Goal: Information Seeking & Learning: Learn about a topic

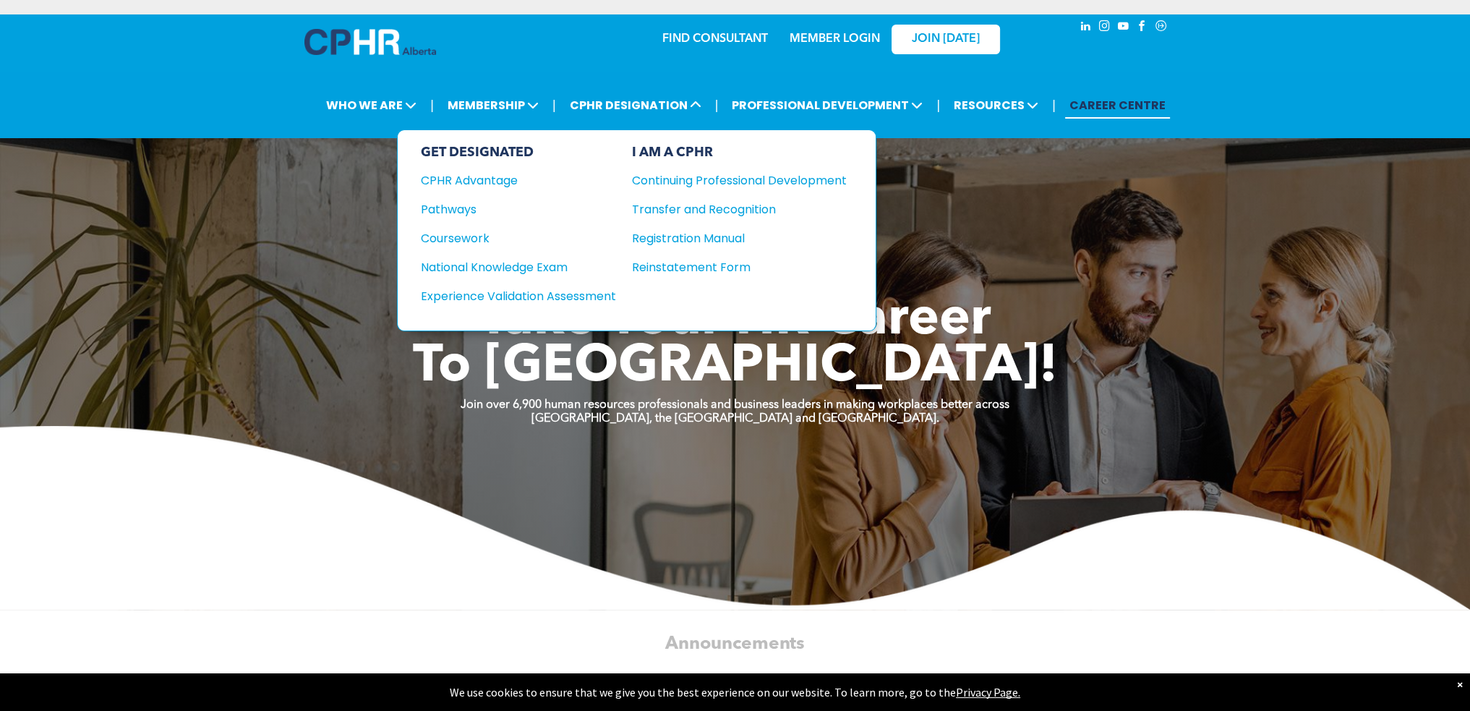
click at [559, 294] on div "Experience Validation Assessment" at bounding box center [509, 296] width 176 height 18
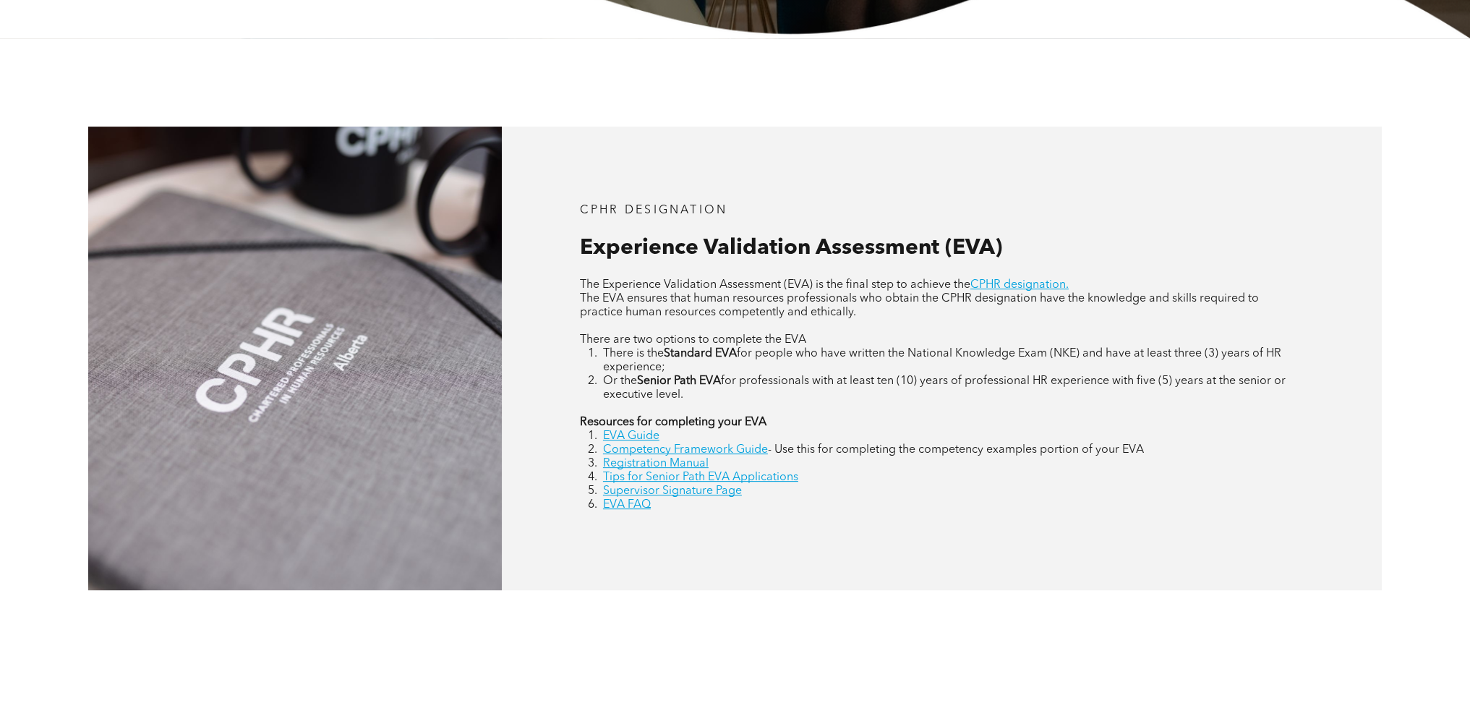
scroll to position [579, 0]
click at [674, 464] on link "Registration Manual" at bounding box center [656, 463] width 106 height 12
click at [651, 438] on link "EVA Guide" at bounding box center [631, 436] width 56 height 12
click at [798, 500] on li "EVA FAQ" at bounding box center [954, 505] width 702 height 14
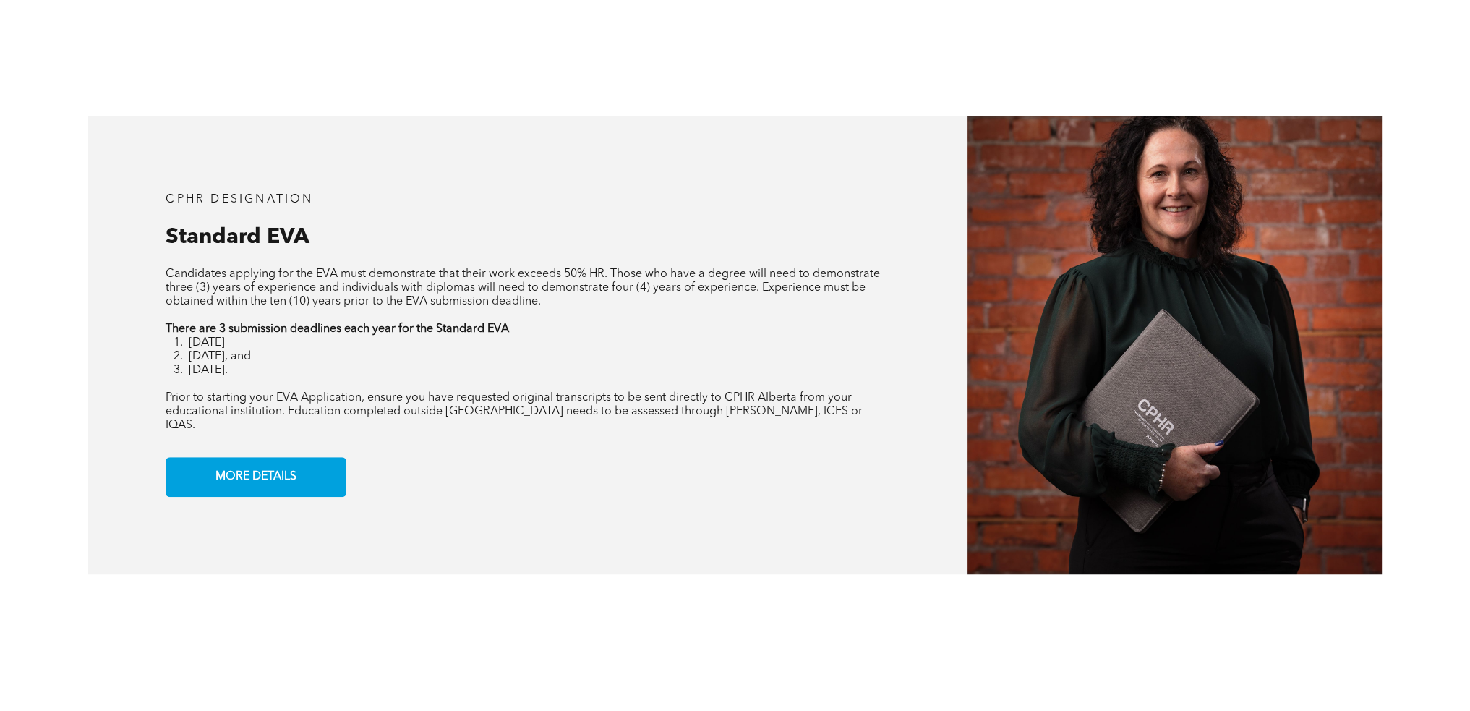
scroll to position [1230, 0]
drag, startPoint x: 184, startPoint y: 396, endPoint x: 394, endPoint y: 400, distance: 210.5
click at [394, 400] on span "Prior to starting your EVA Application, ensure you have requested original tran…" at bounding box center [514, 410] width 697 height 39
click at [467, 399] on span "Prior to starting your EVA Application, ensure you have requested original tran…" at bounding box center [514, 410] width 697 height 39
drag, startPoint x: 403, startPoint y: 396, endPoint x: 634, endPoint y: 401, distance: 230.8
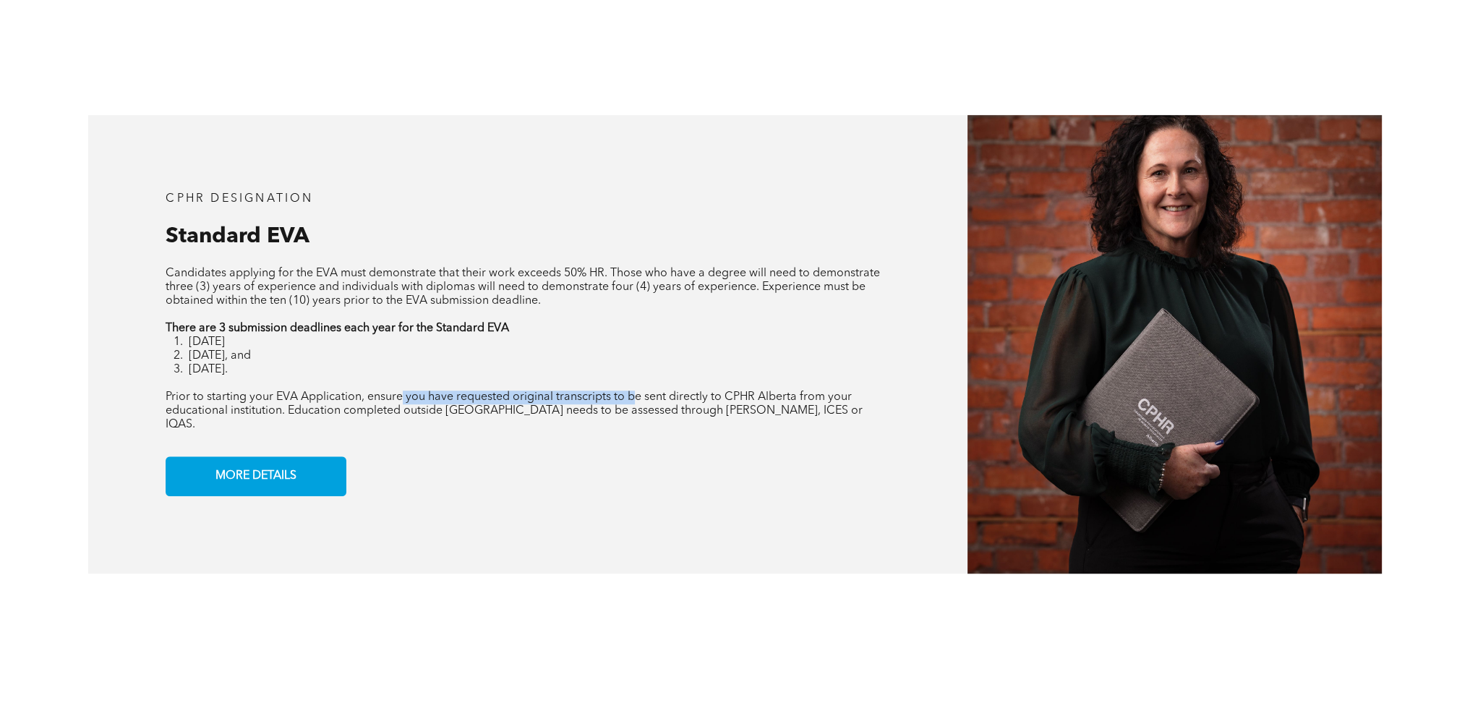
click at [634, 401] on span "Prior to starting your EVA Application, ensure you have requested original tran…" at bounding box center [514, 410] width 697 height 39
click at [700, 408] on span "Prior to starting your EVA Application, ensure you have requested original tran…" at bounding box center [514, 410] width 697 height 39
click at [438, 366] on li "September 30th." at bounding box center [540, 370] width 702 height 14
drag, startPoint x: 202, startPoint y: 348, endPoint x: 288, endPoint y: 371, distance: 89.1
click at [288, 371] on ol "January 31st May 31st, and September 30th." at bounding box center [528, 356] width 725 height 41
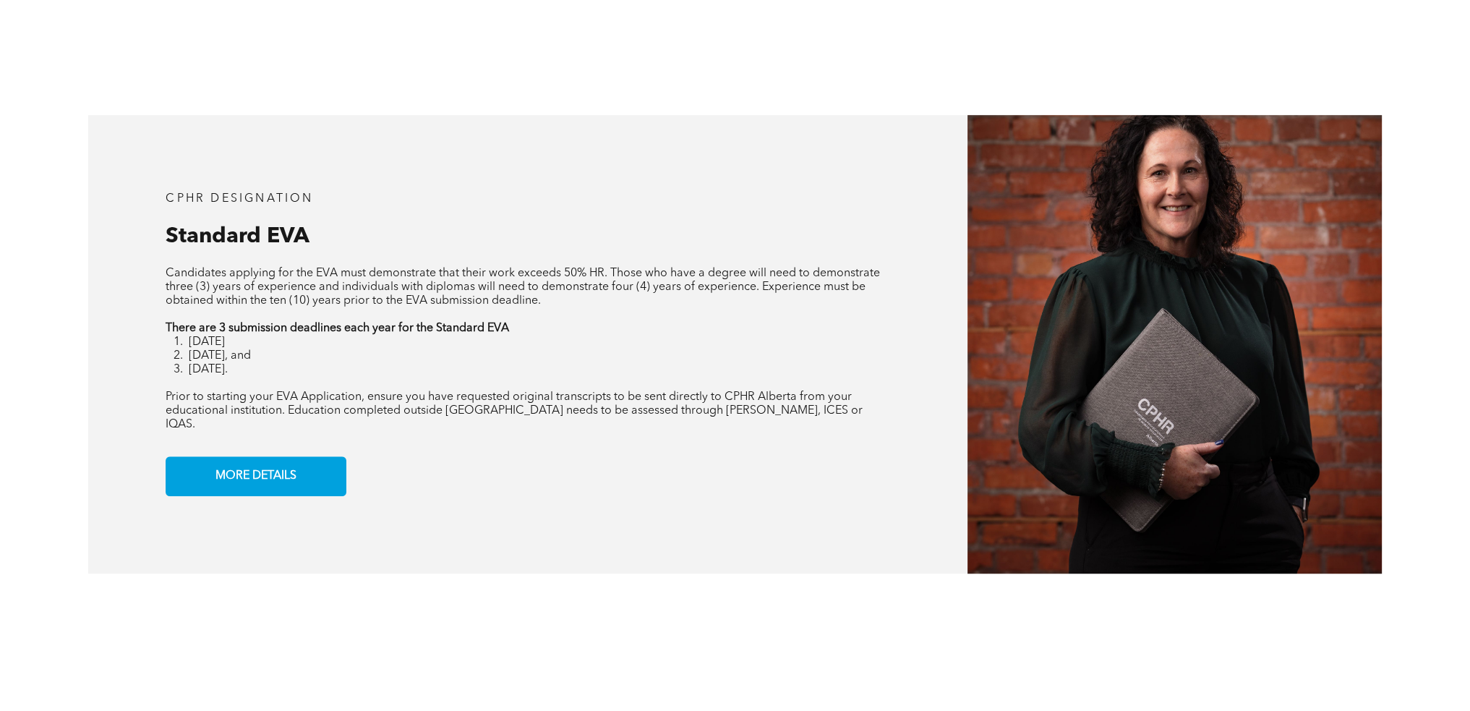
click at [338, 374] on li "September 30th." at bounding box center [540, 370] width 702 height 14
click at [362, 366] on li "September 30th." at bounding box center [540, 370] width 702 height 14
click at [228, 373] on span "September 30th." at bounding box center [208, 370] width 39 height 12
click at [251, 351] on span "May 31st, and" at bounding box center [220, 356] width 62 height 12
click at [269, 470] on span "MORE DETAILS" at bounding box center [255, 476] width 91 height 28
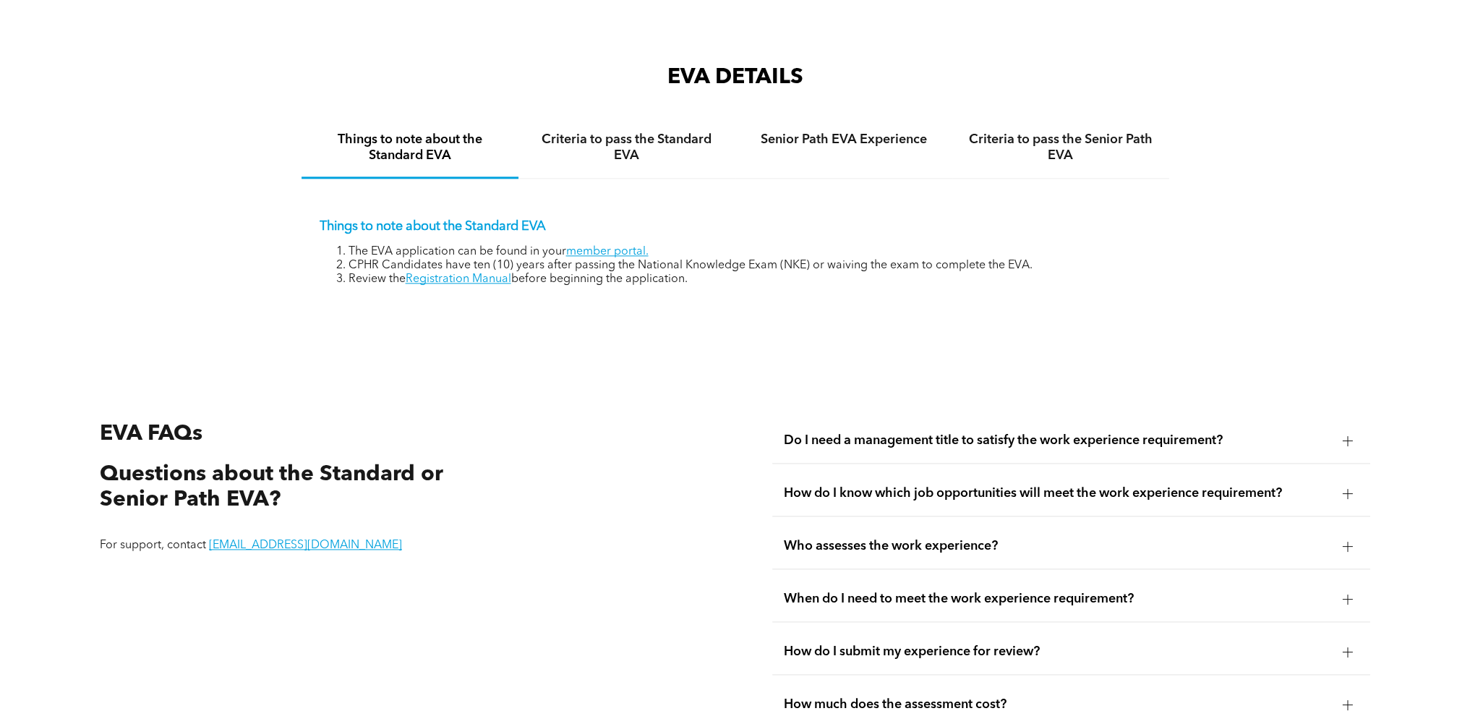
scroll to position [2503, 0]
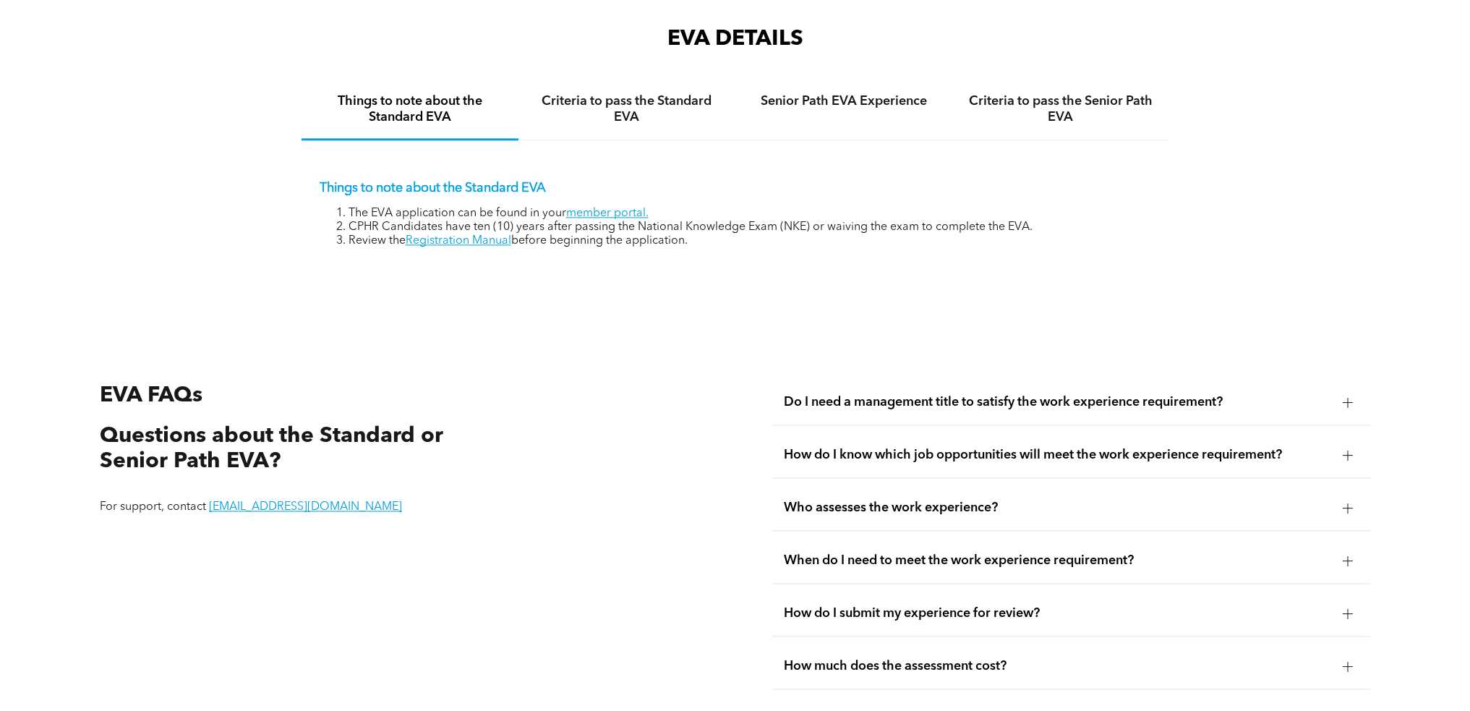
click at [869, 447] on span "How do I know which job opportunities will meet the work experience requirement?" at bounding box center [1058, 455] width 548 height 16
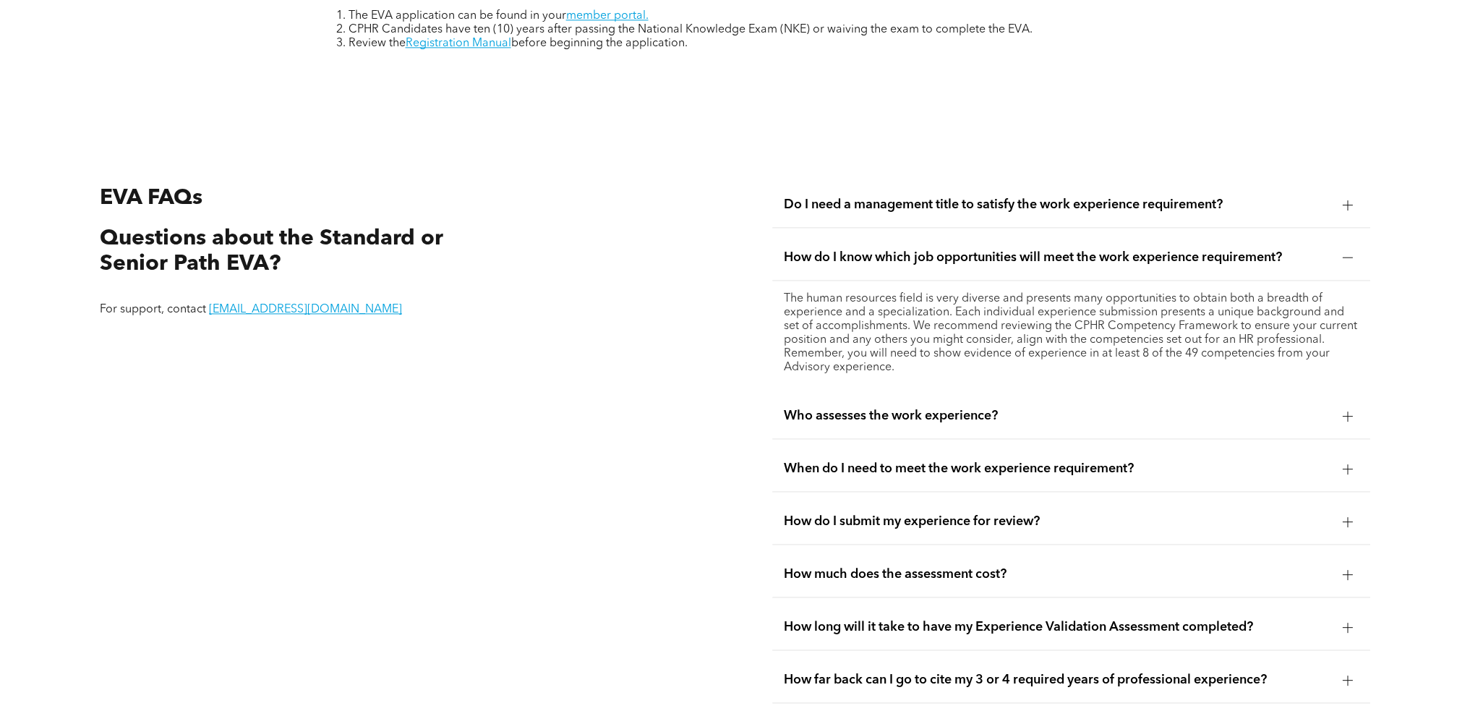
scroll to position [2720, 0]
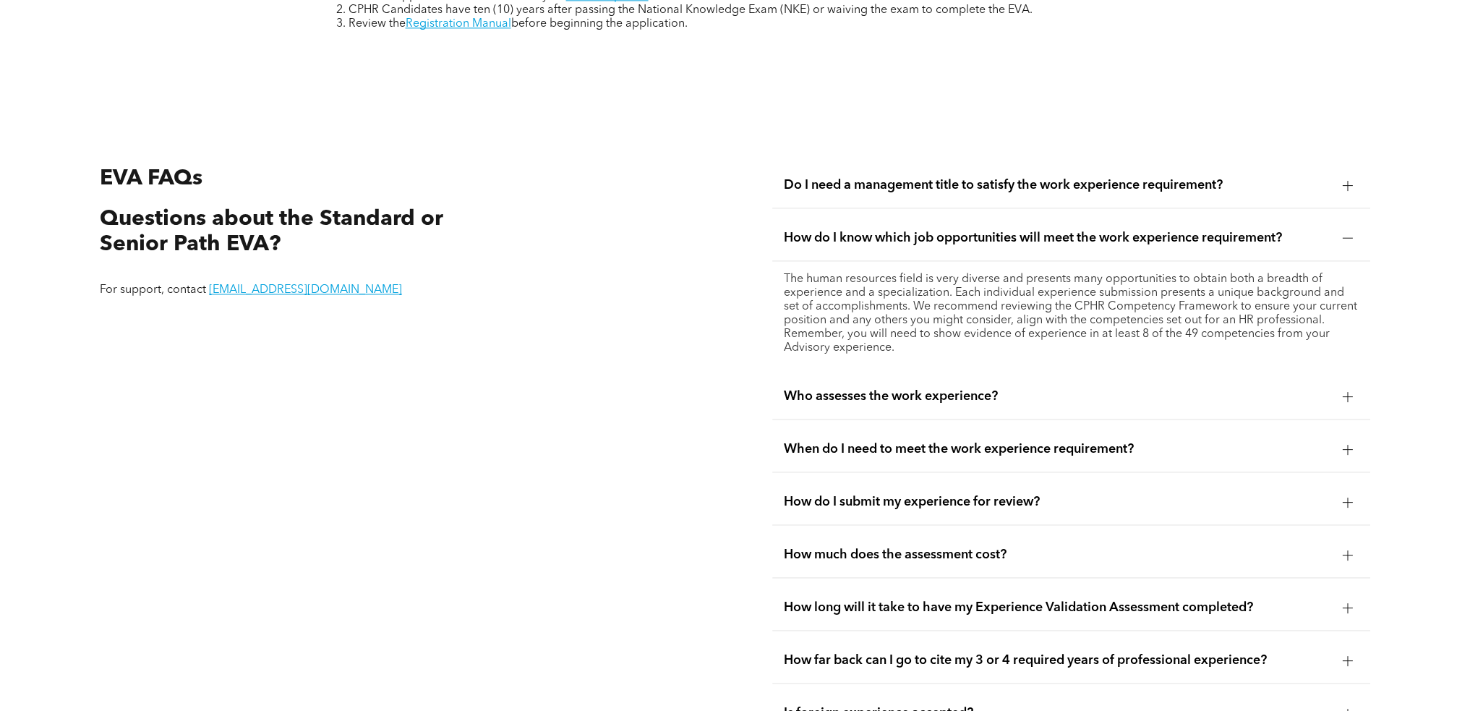
click at [981, 441] on span "When do I need to meet the work experience requirement?" at bounding box center [1058, 449] width 548 height 16
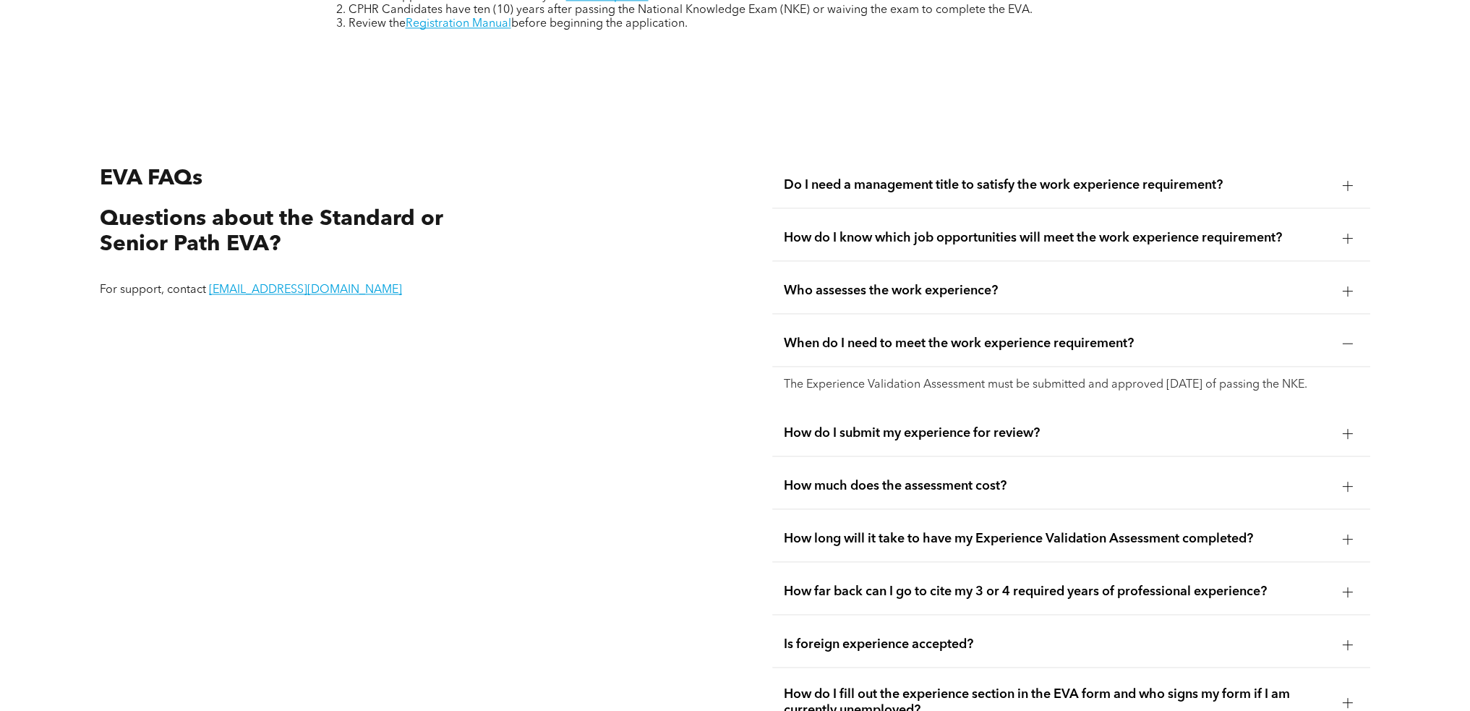
click at [996, 336] on span "When do I need to meet the work experience requirement?" at bounding box center [1058, 344] width 548 height 16
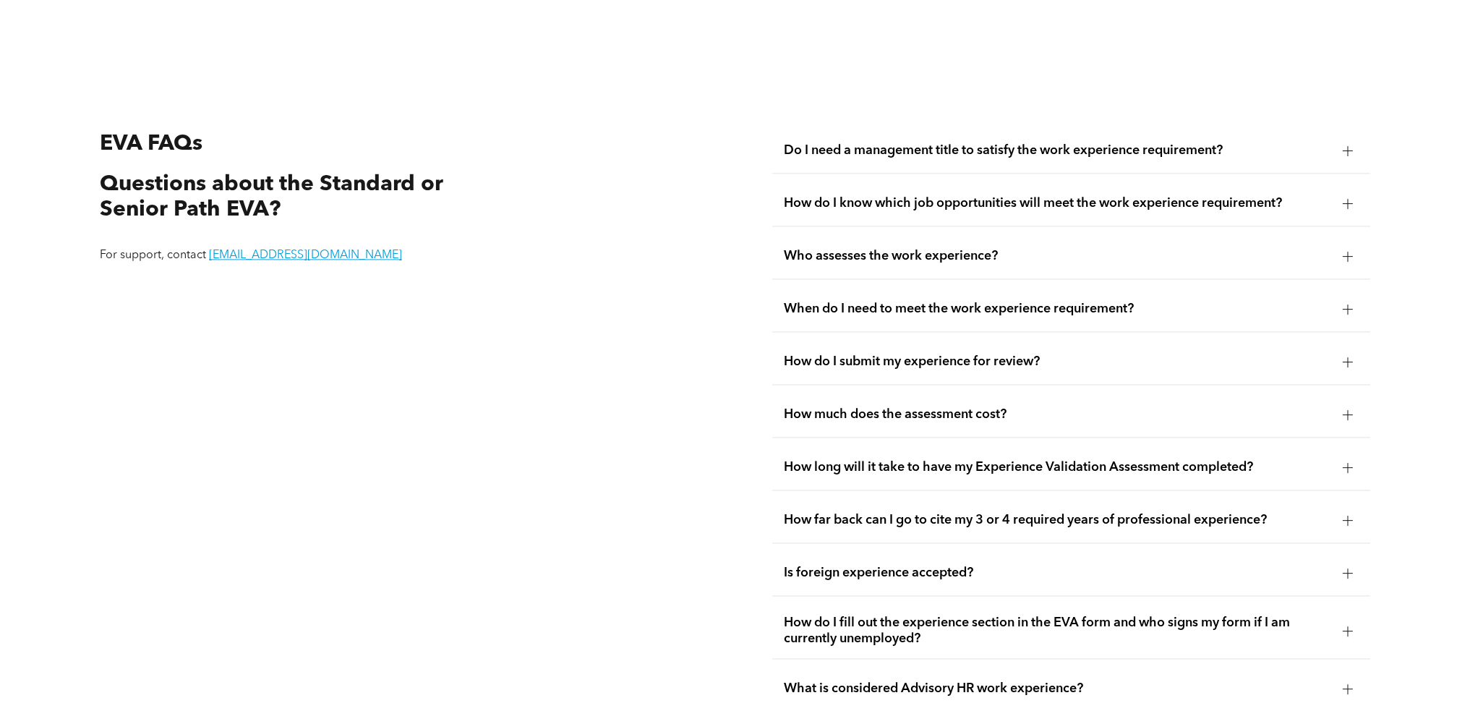
scroll to position [2865, 0]
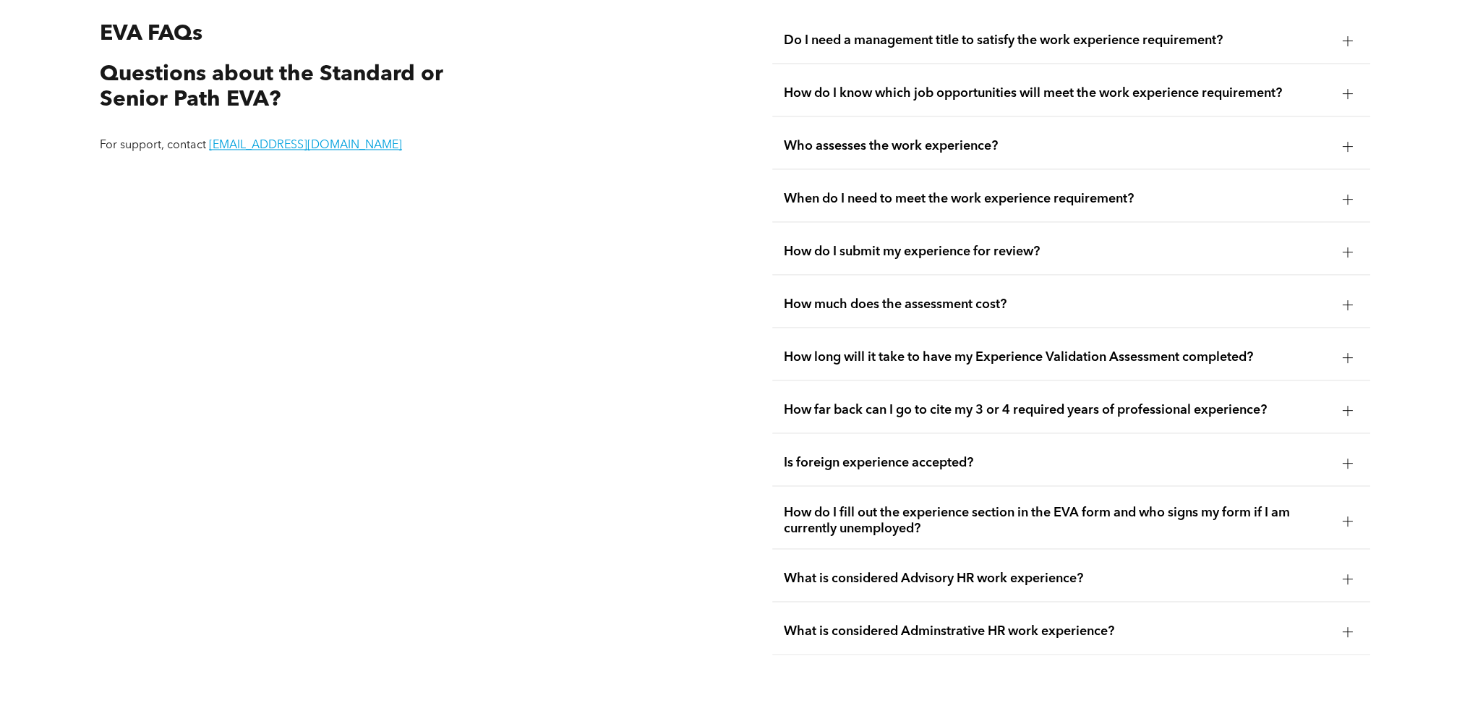
click at [836, 574] on div "What is considered Advisory HR work experience?" at bounding box center [1071, 579] width 598 height 46
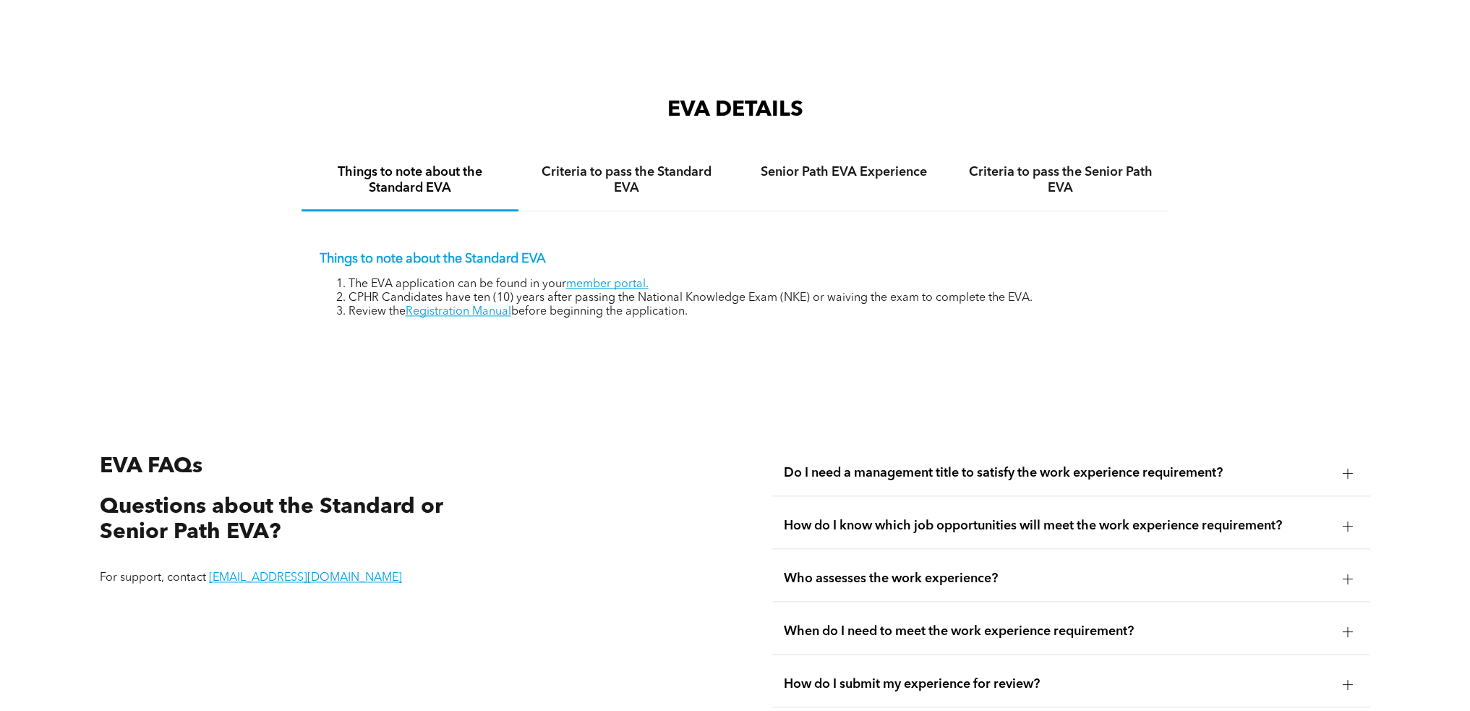
scroll to position [2431, 0]
click at [671, 181] on h4 "Criteria to pass the Standard EVA" at bounding box center [627, 182] width 191 height 32
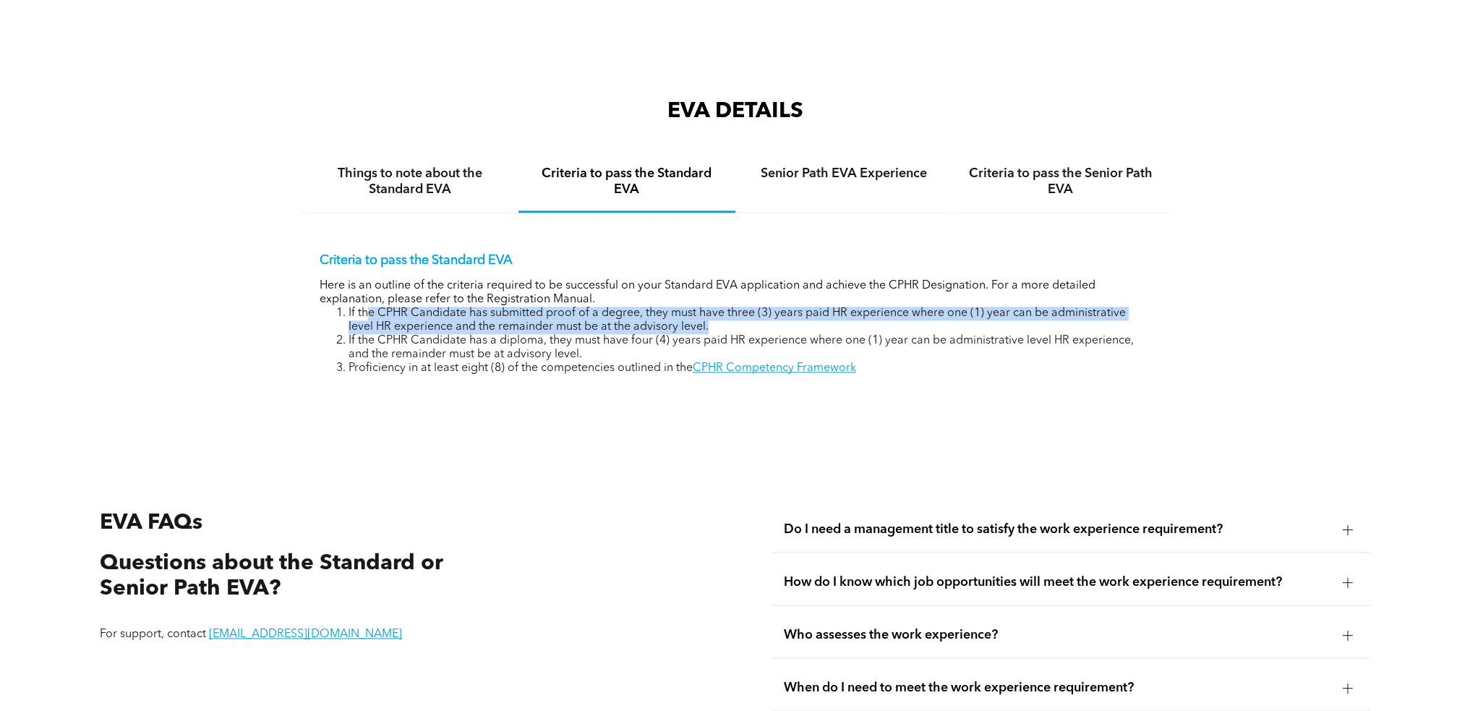
drag, startPoint x: 367, startPoint y: 302, endPoint x: 929, endPoint y: 311, distance: 561.3
click at [929, 311] on li "If the CPHR Candidate has submitted proof of a degree, they must have three (3)…" at bounding box center [750, 320] width 803 height 27
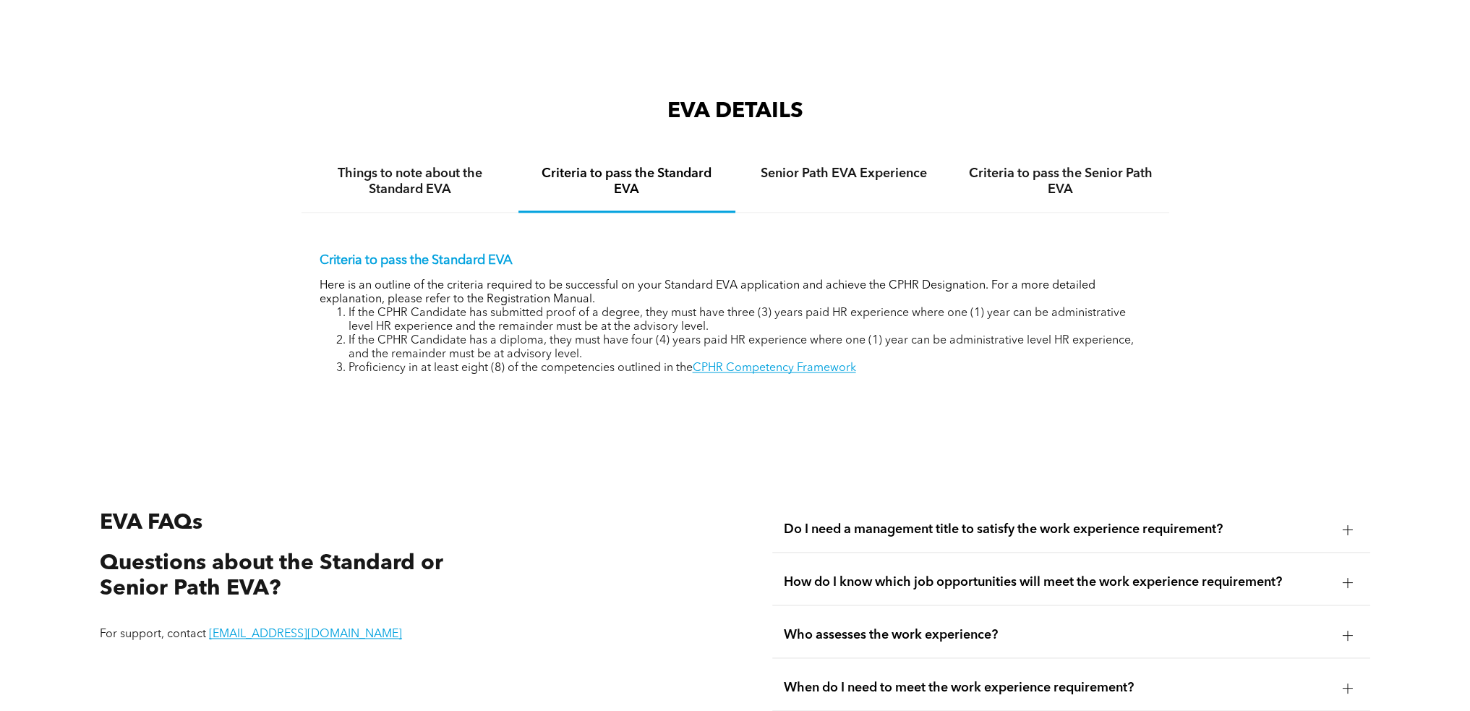
click at [891, 237] on div "Criteria to pass the Standard EVA Here is an outline of the criteria required t…" at bounding box center [736, 303] width 868 height 181
click at [446, 172] on h4 "Things to note about the Standard EVA" at bounding box center [410, 182] width 191 height 32
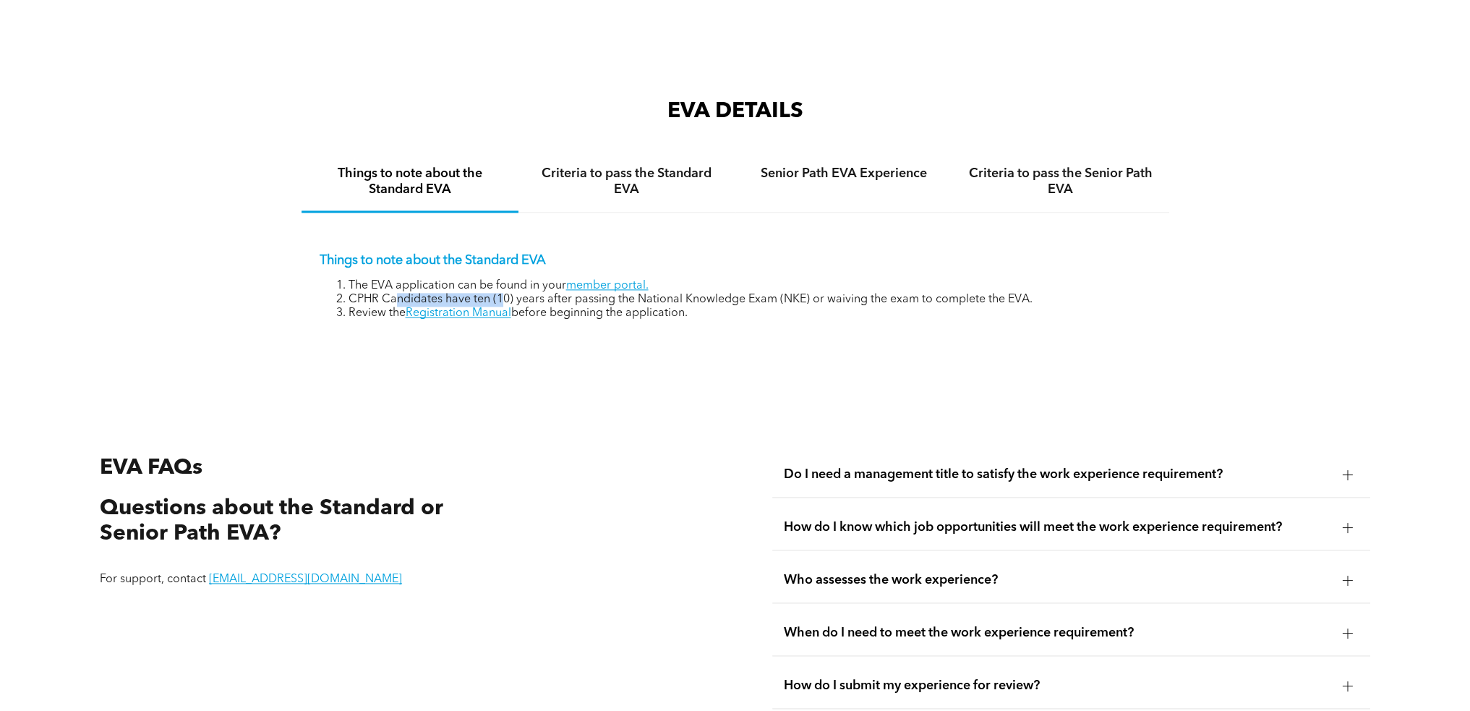
drag, startPoint x: 397, startPoint y: 289, endPoint x: 503, endPoint y: 289, distance: 105.6
click at [503, 293] on li "CPHR Candidates have ten (10) years after passing the National Knowledge Exam (…" at bounding box center [750, 300] width 803 height 14
click at [715, 323] on div "Things to note about the Standard EVA The EVA application can be found in your …" at bounding box center [736, 276] width 868 height 126
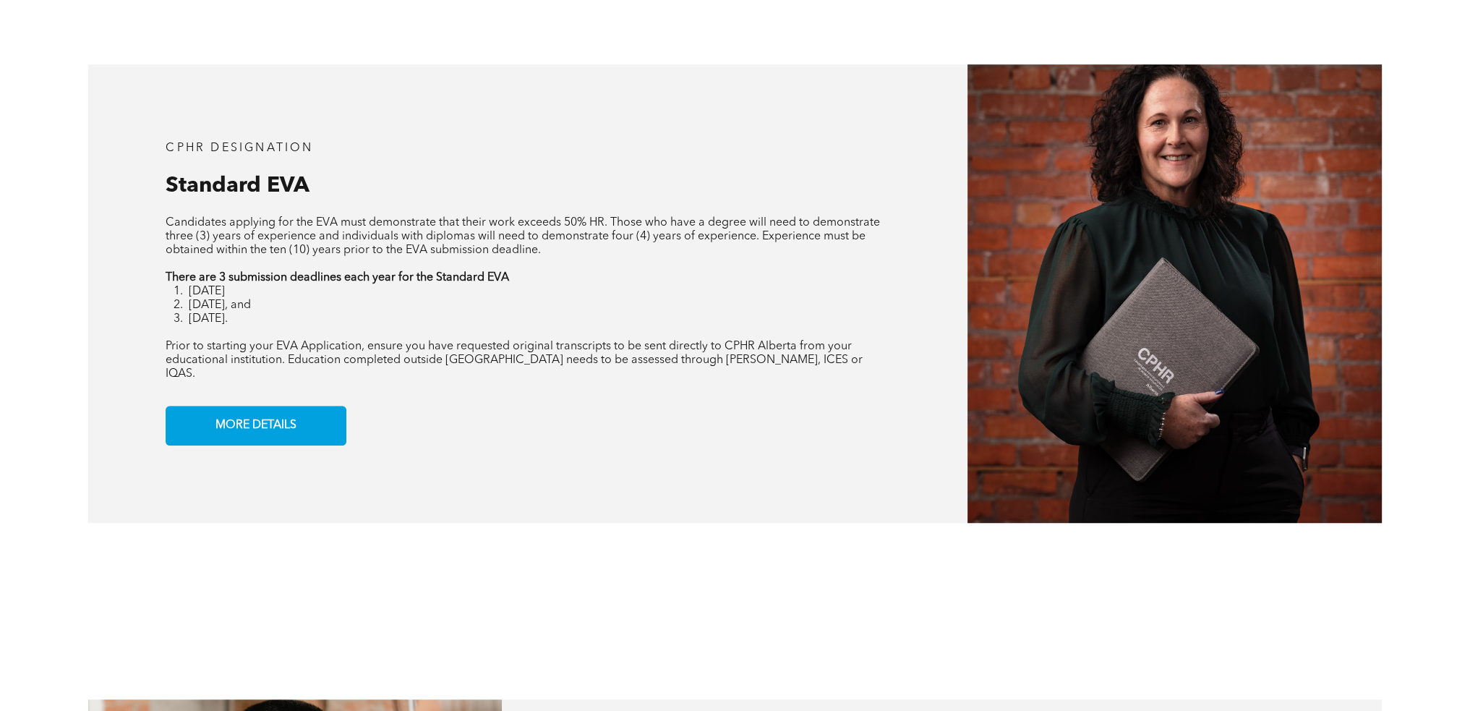
scroll to position [1201, 0]
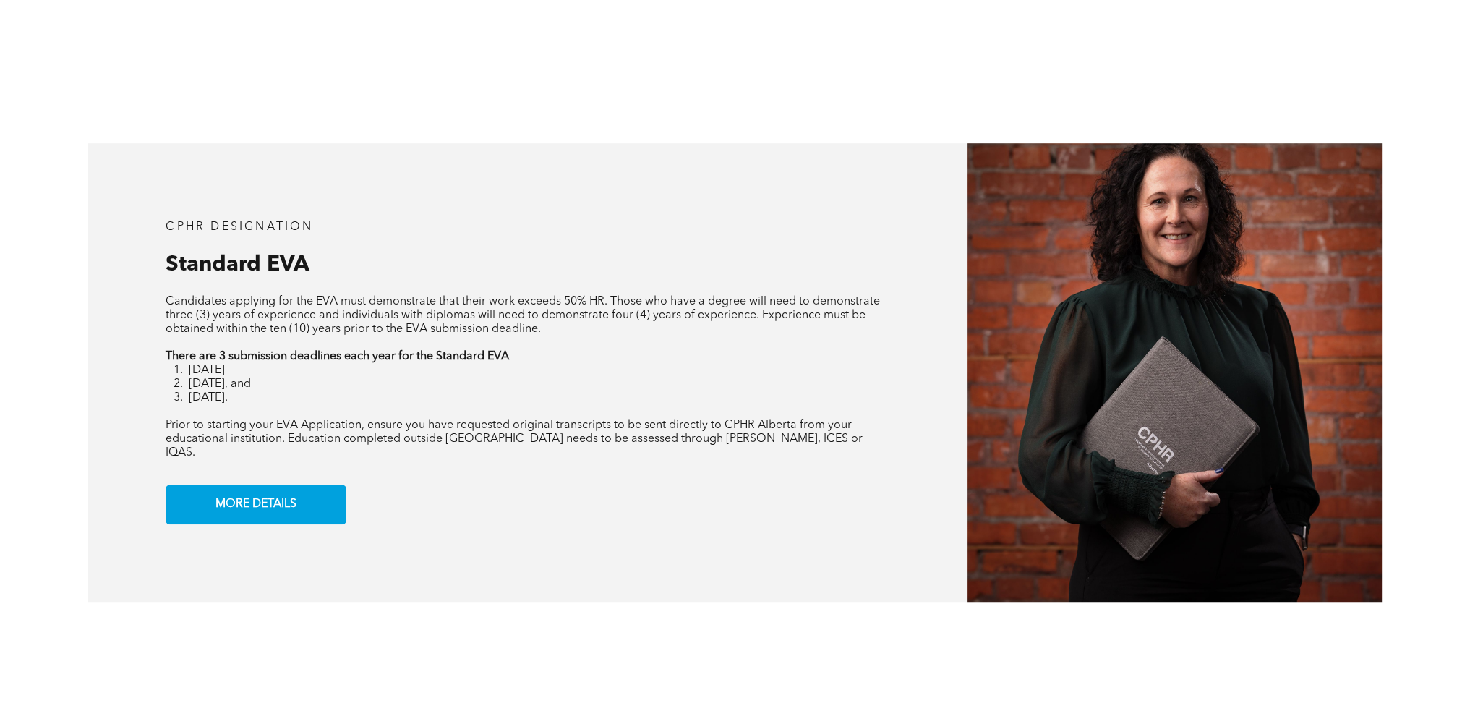
click at [433, 398] on li "September 30th." at bounding box center [540, 398] width 702 height 14
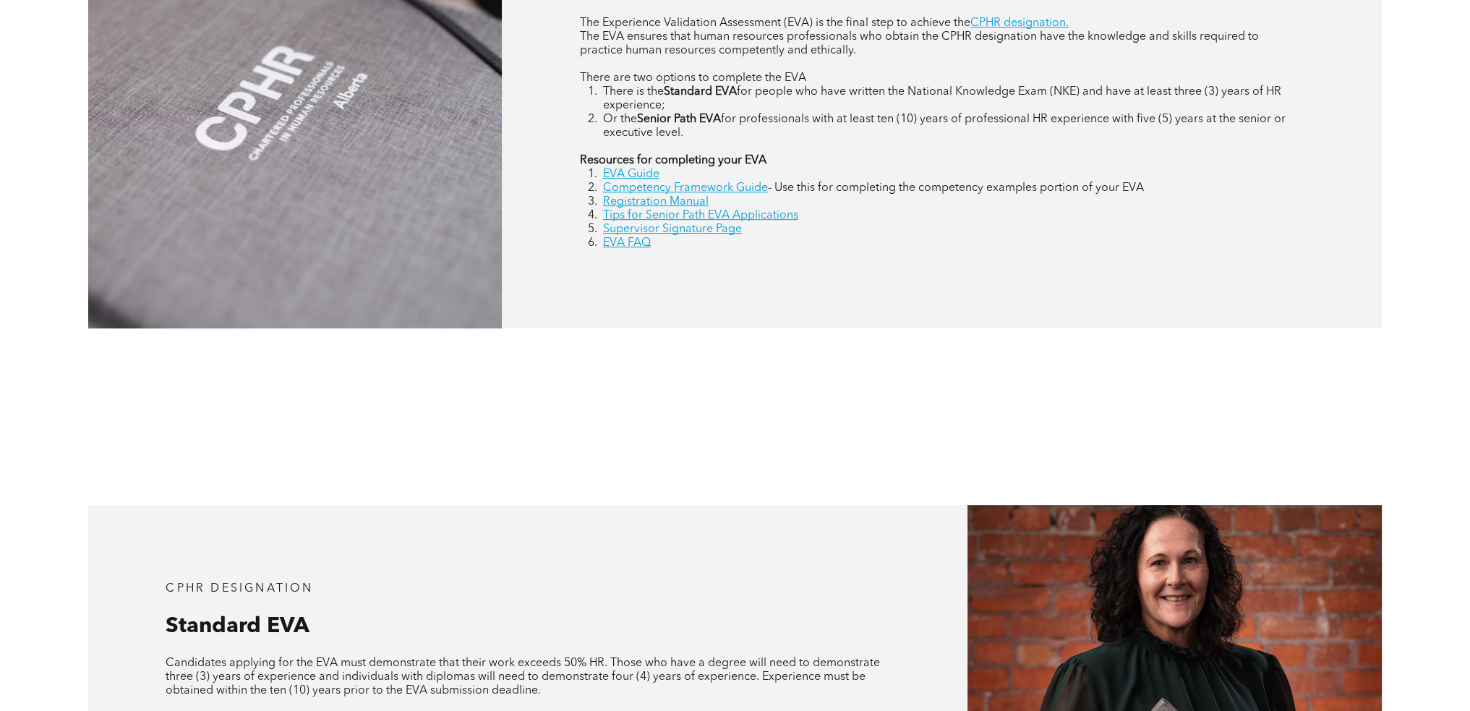
scroll to position [550, 0]
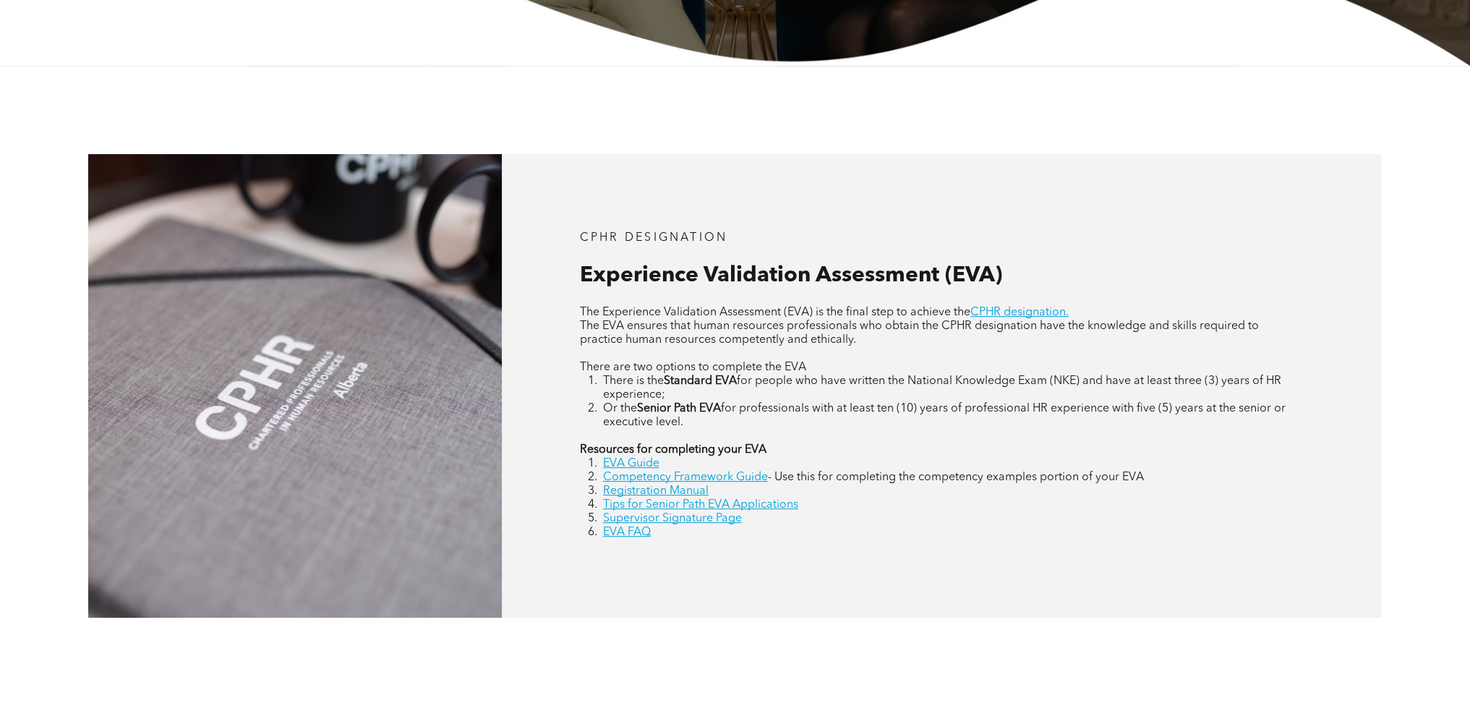
click at [647, 464] on link "EVA Guide" at bounding box center [631, 464] width 56 height 12
click at [695, 524] on link "Supervisor Signature Page" at bounding box center [672, 519] width 139 height 12
click at [810, 391] on li "There is the Standard EVA for people who have written the National Knowledge Ex…" at bounding box center [954, 388] width 702 height 27
drag, startPoint x: 735, startPoint y: 378, endPoint x: 1033, endPoint y: 380, distance: 298.0
click at [1033, 380] on li "There is the Standard EVA for people who have written the National Knowledge Ex…" at bounding box center [954, 388] width 702 height 27
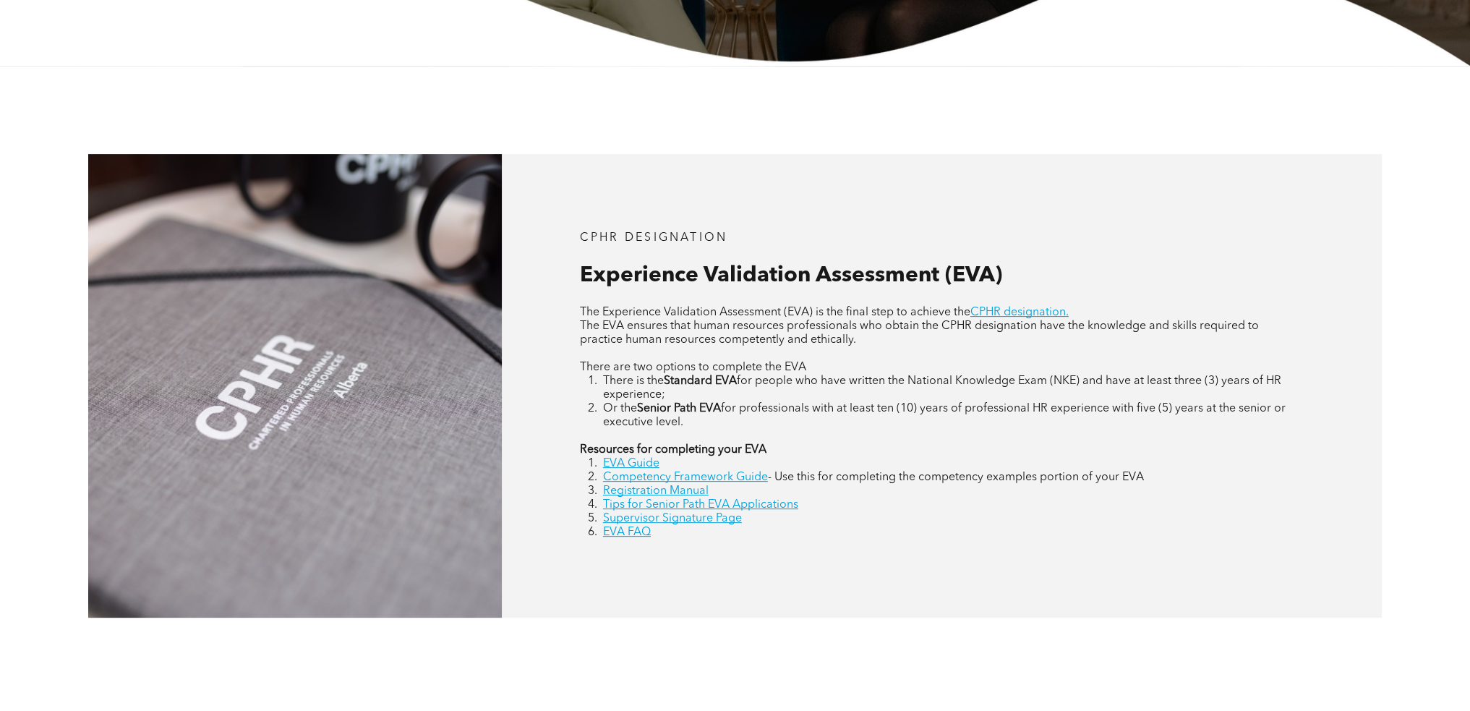
click at [1114, 378] on span "for people who have written the National Knowledge Exam (NKE) and have at least…" at bounding box center [942, 387] width 678 height 25
click at [639, 491] on link "Registration Manual" at bounding box center [656, 491] width 106 height 12
click at [697, 211] on div "CPHR DESIGNATION Experience Validation Assessment (EVA) The Experience Validati…" at bounding box center [942, 386] width 880 height 464
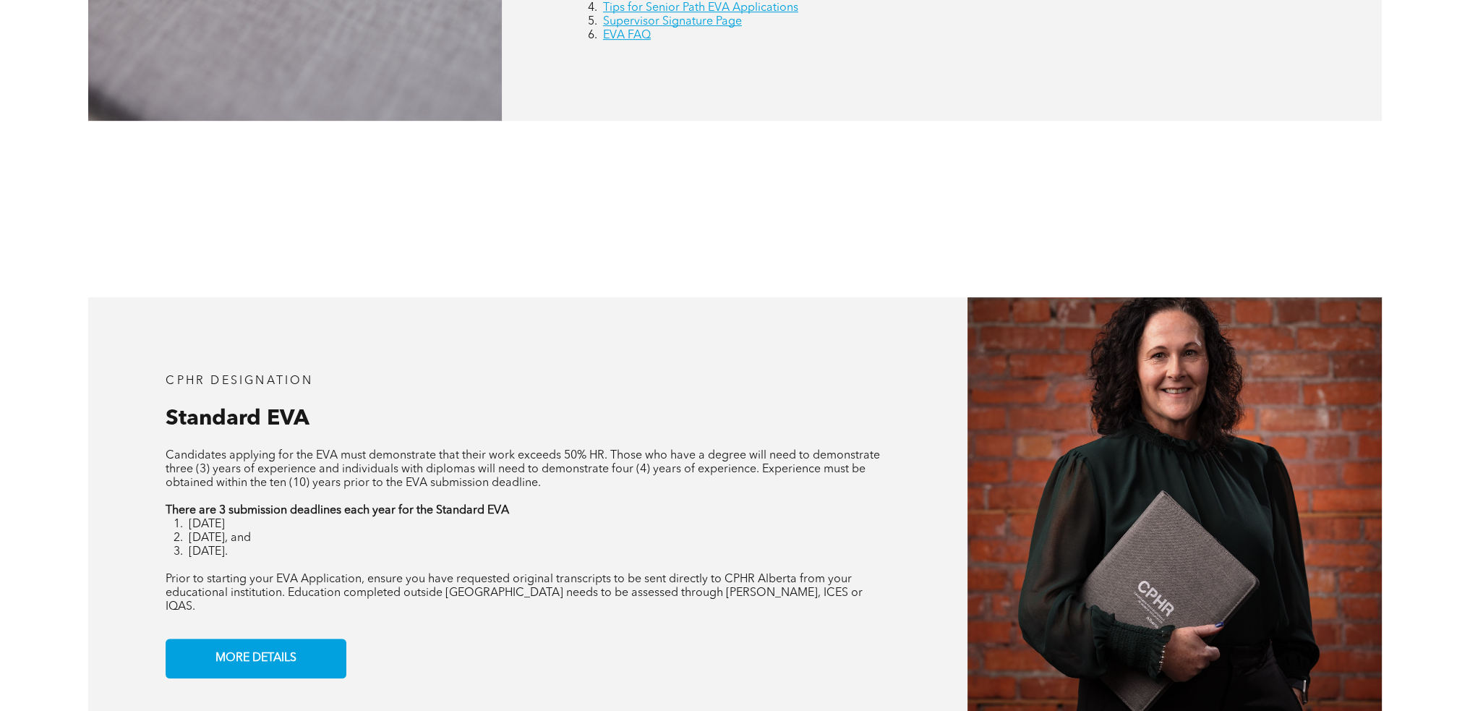
scroll to position [1057, 0]
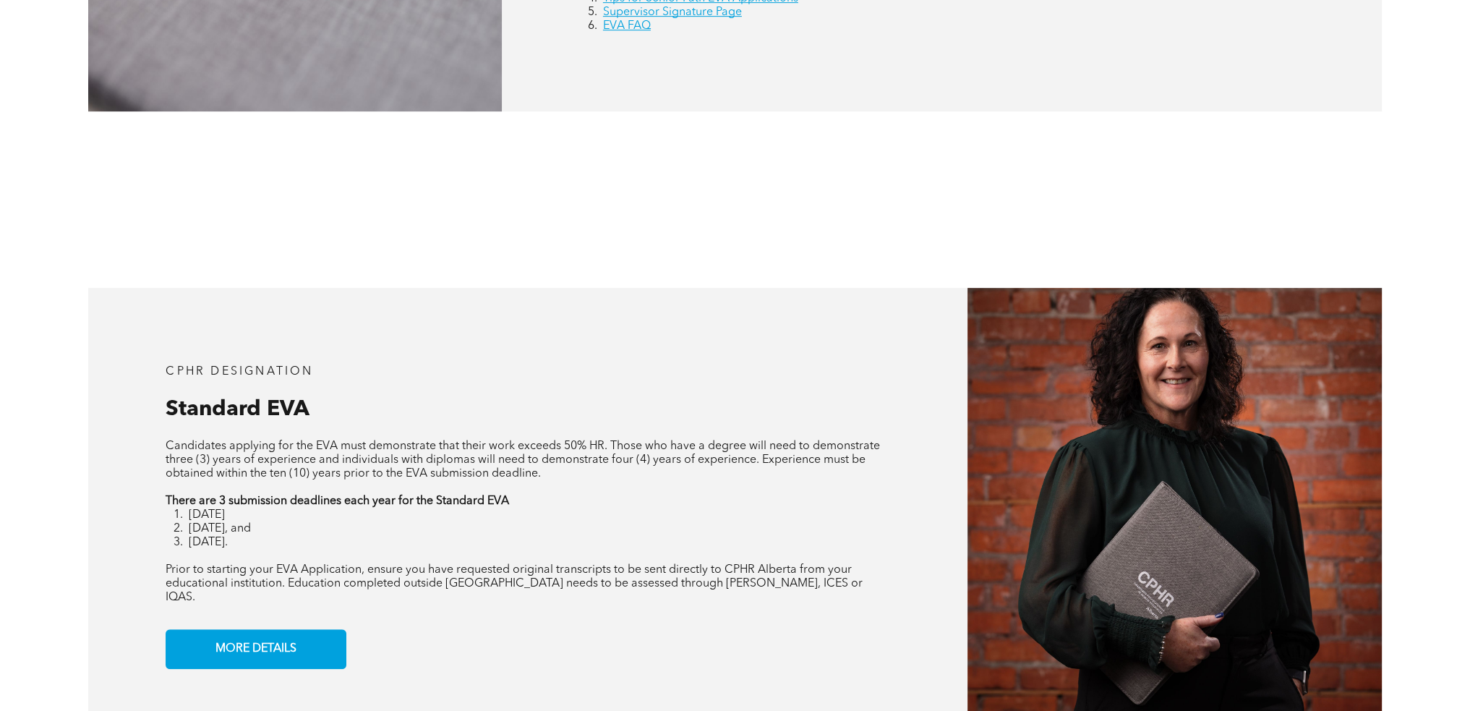
click at [307, 637] on link "MORE DETAILS" at bounding box center [256, 649] width 181 height 40
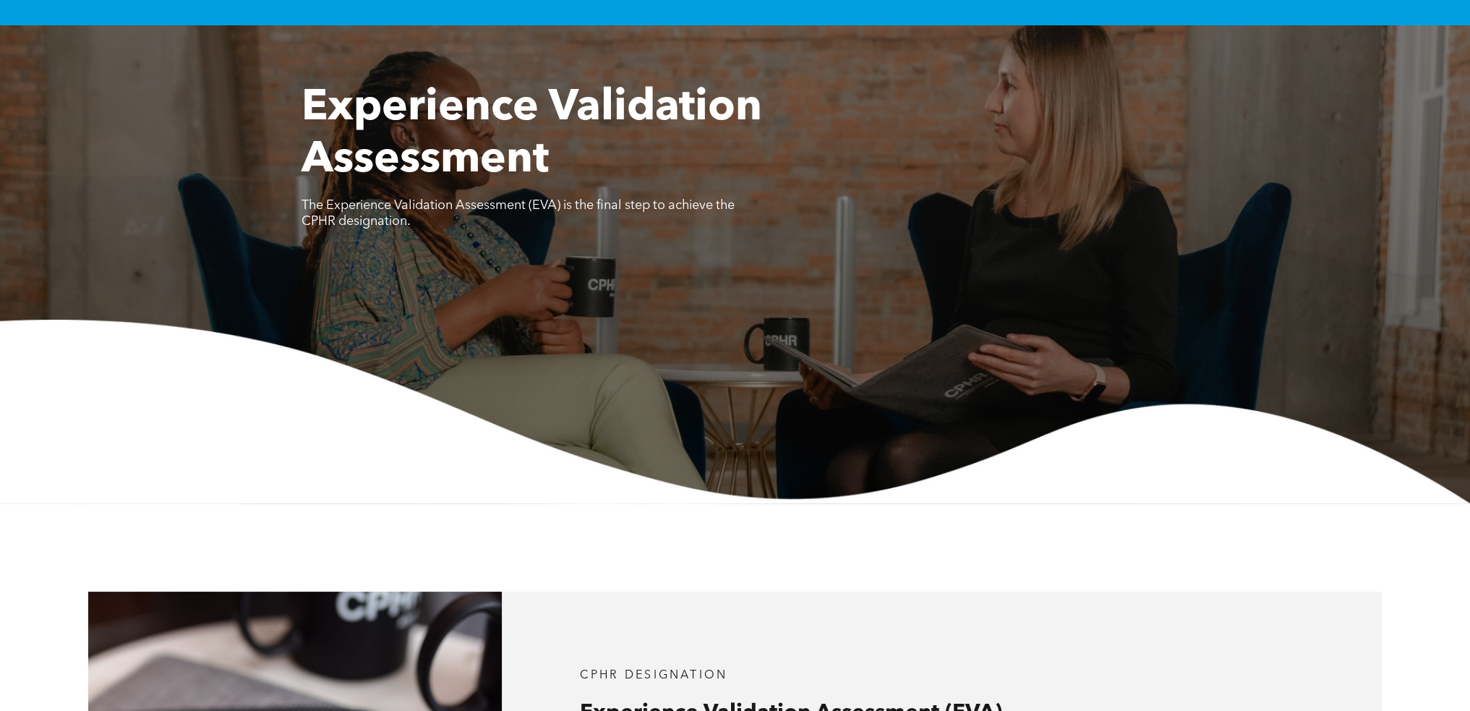
scroll to position [0, 0]
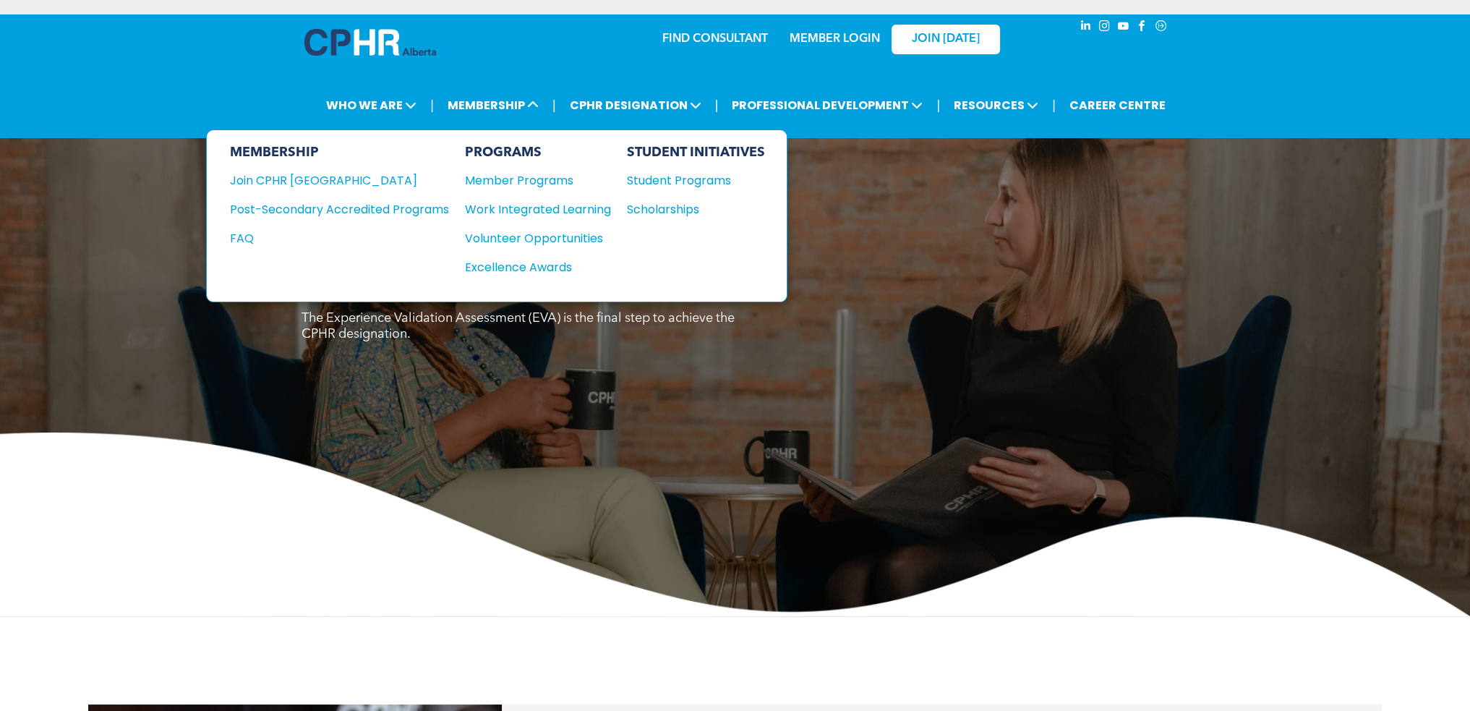
click at [537, 178] on div "Member Programs" at bounding box center [531, 180] width 132 height 18
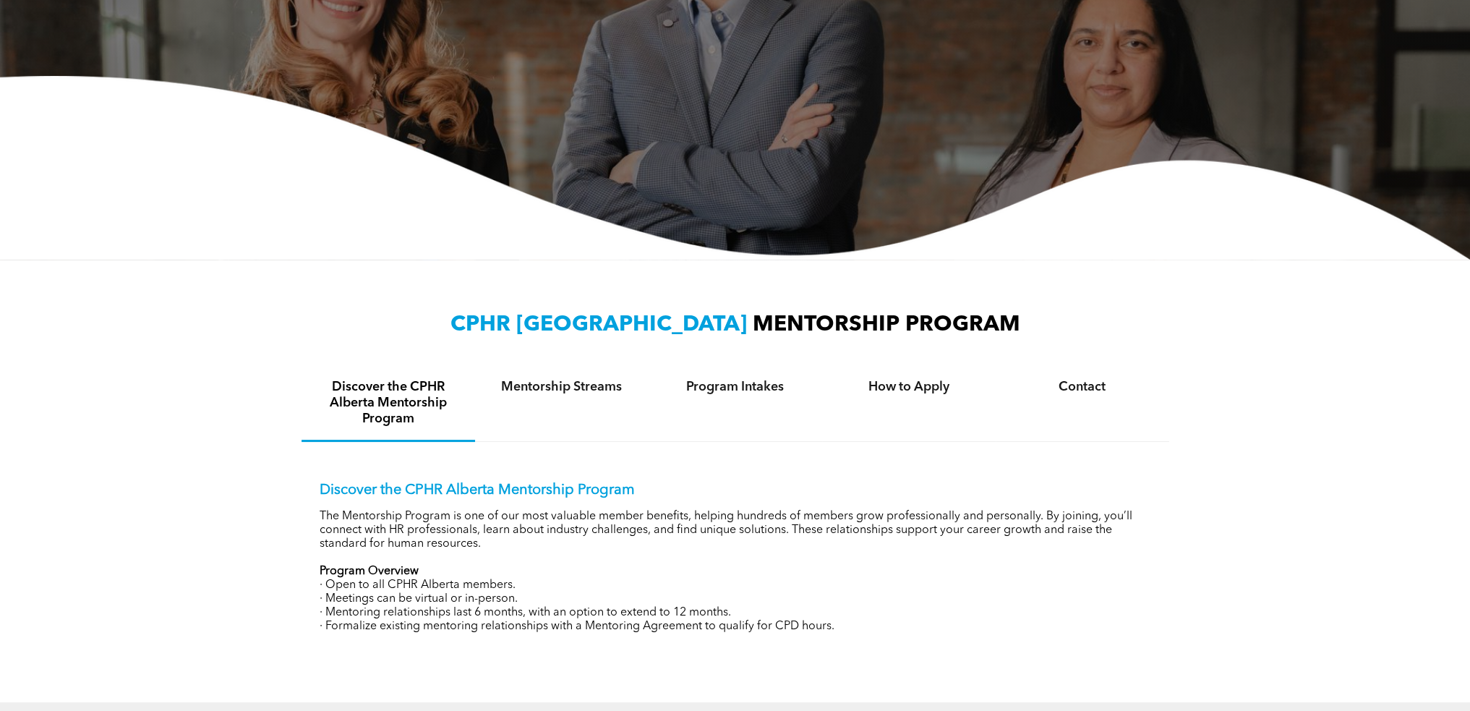
scroll to position [289, 0]
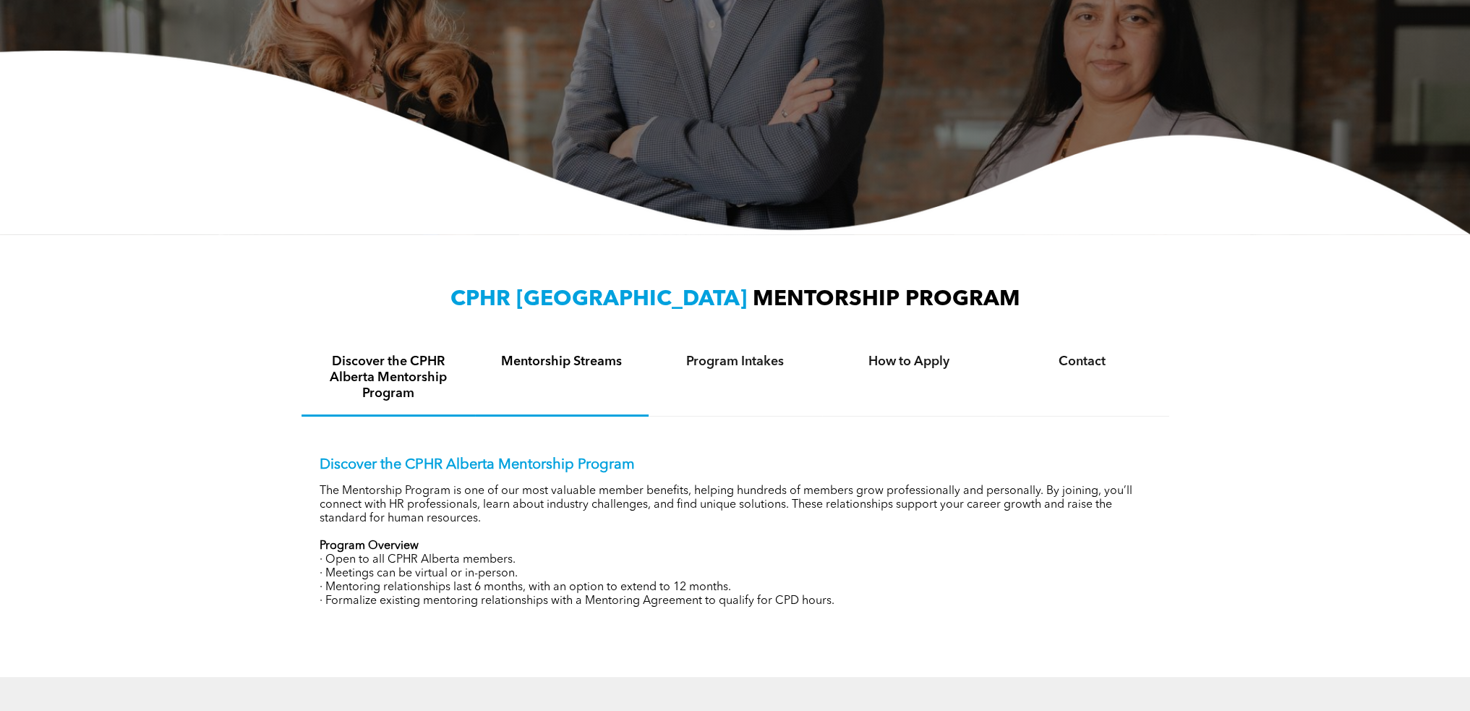
click at [557, 368] on h4 "Mentorship Streams" at bounding box center [562, 362] width 148 height 16
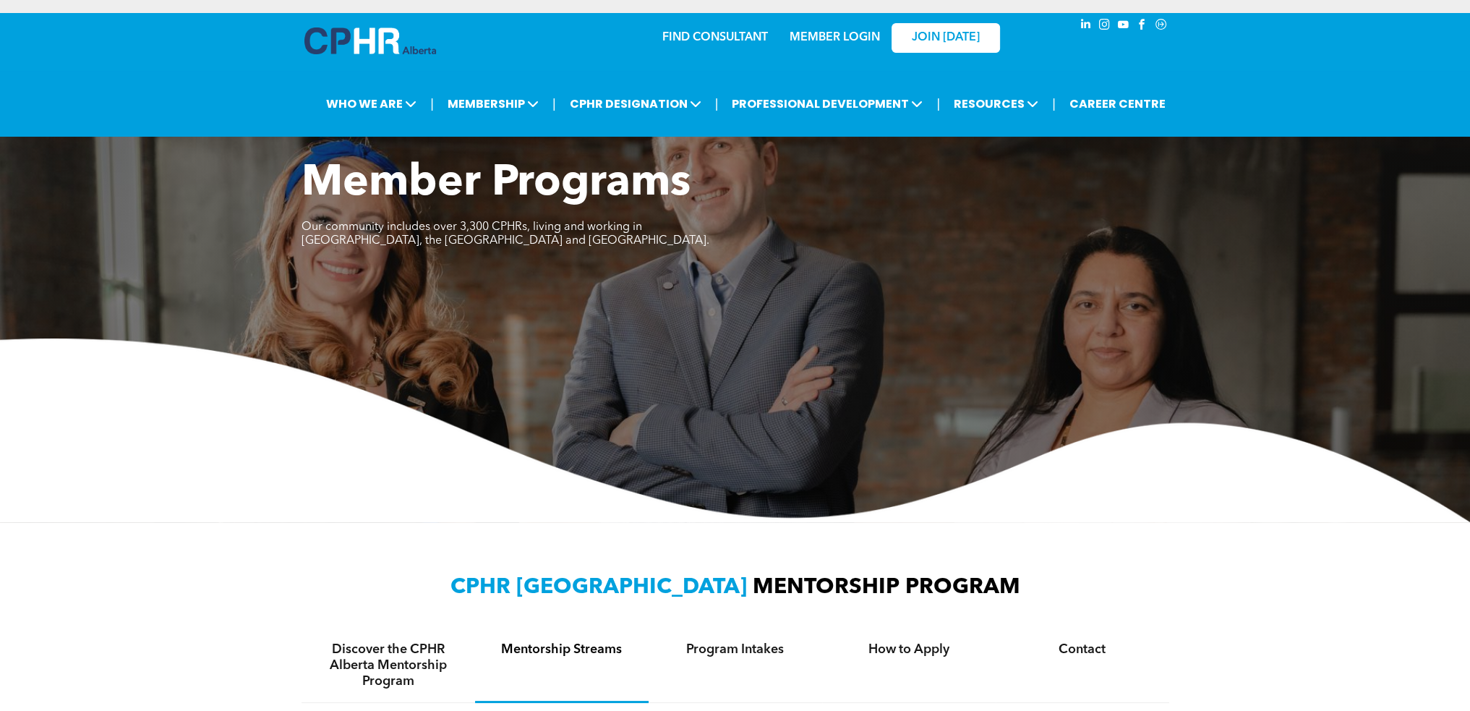
scroll to position [0, 0]
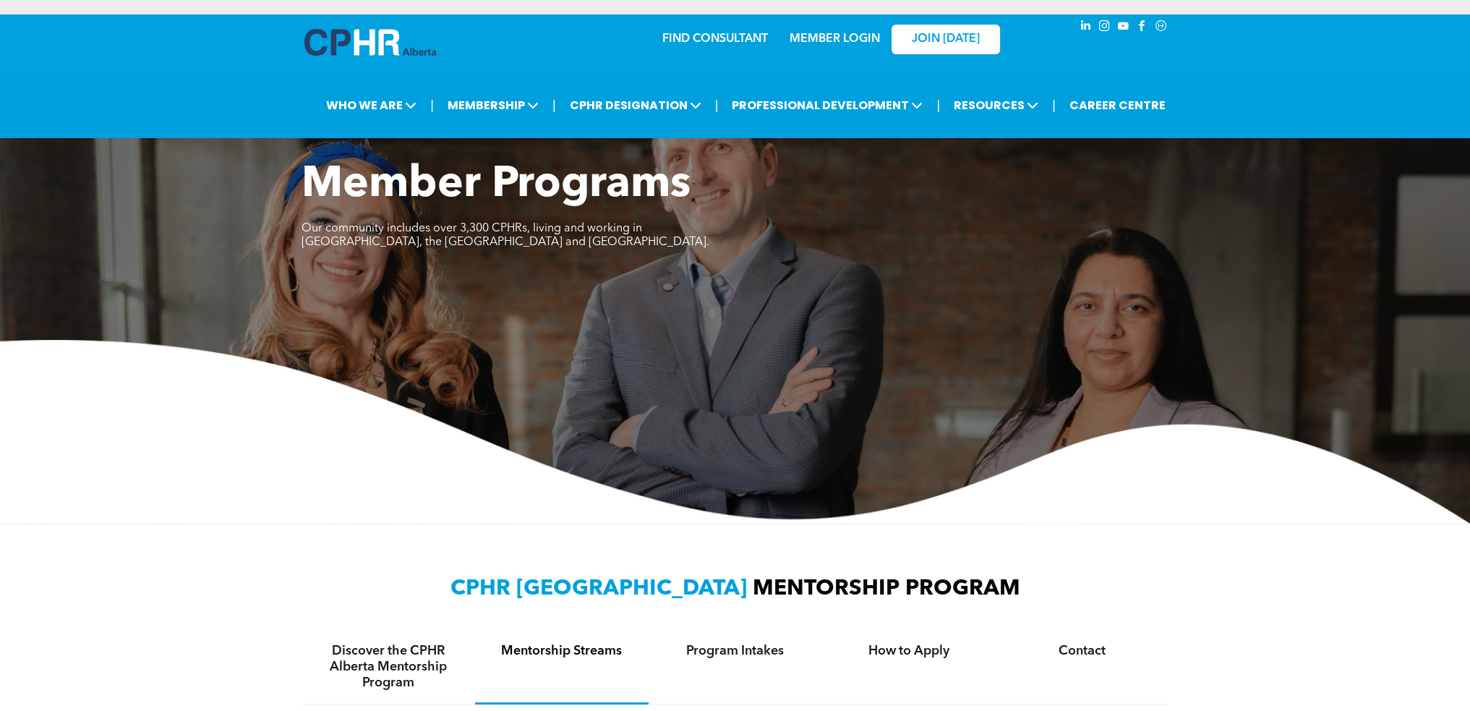
click at [494, 108] on span "MEMBERSHIP" at bounding box center [493, 105] width 100 height 27
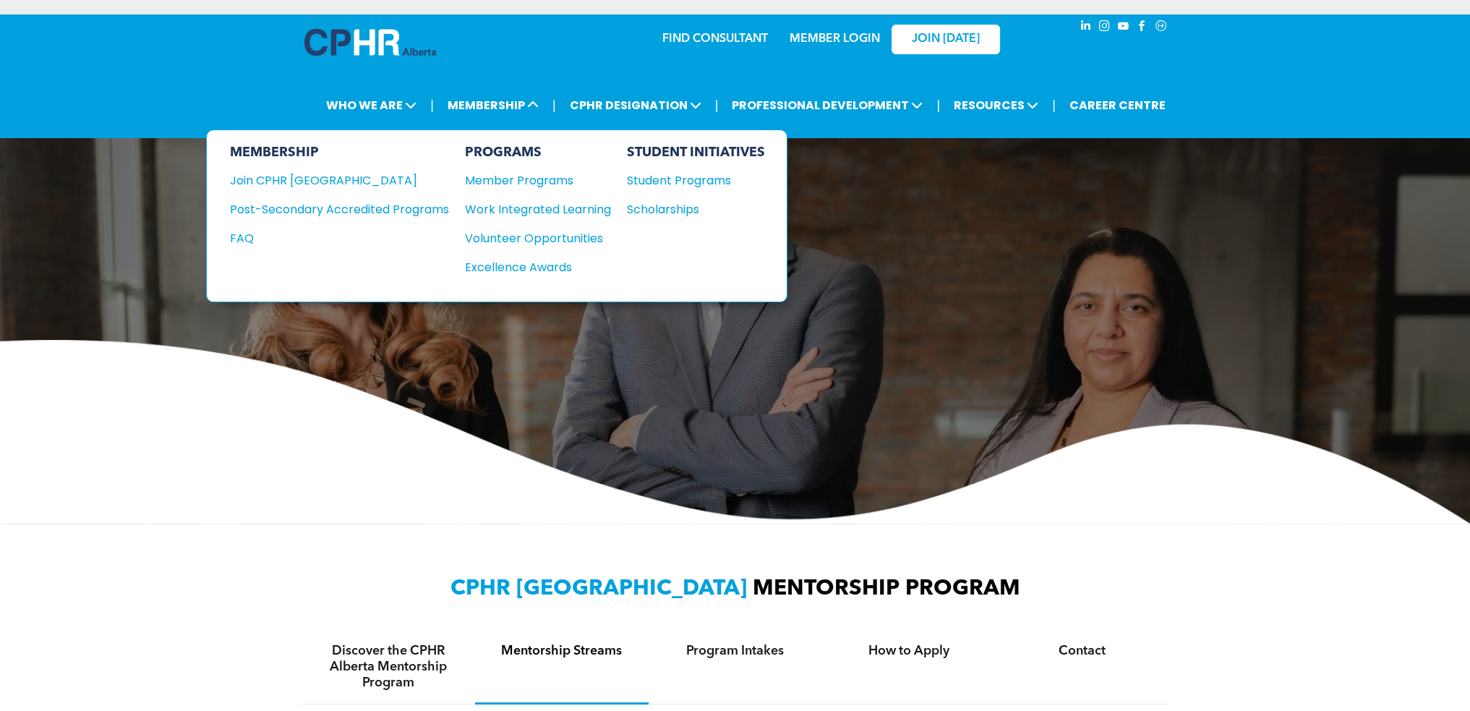
click at [510, 179] on div "Member Programs" at bounding box center [531, 180] width 132 height 18
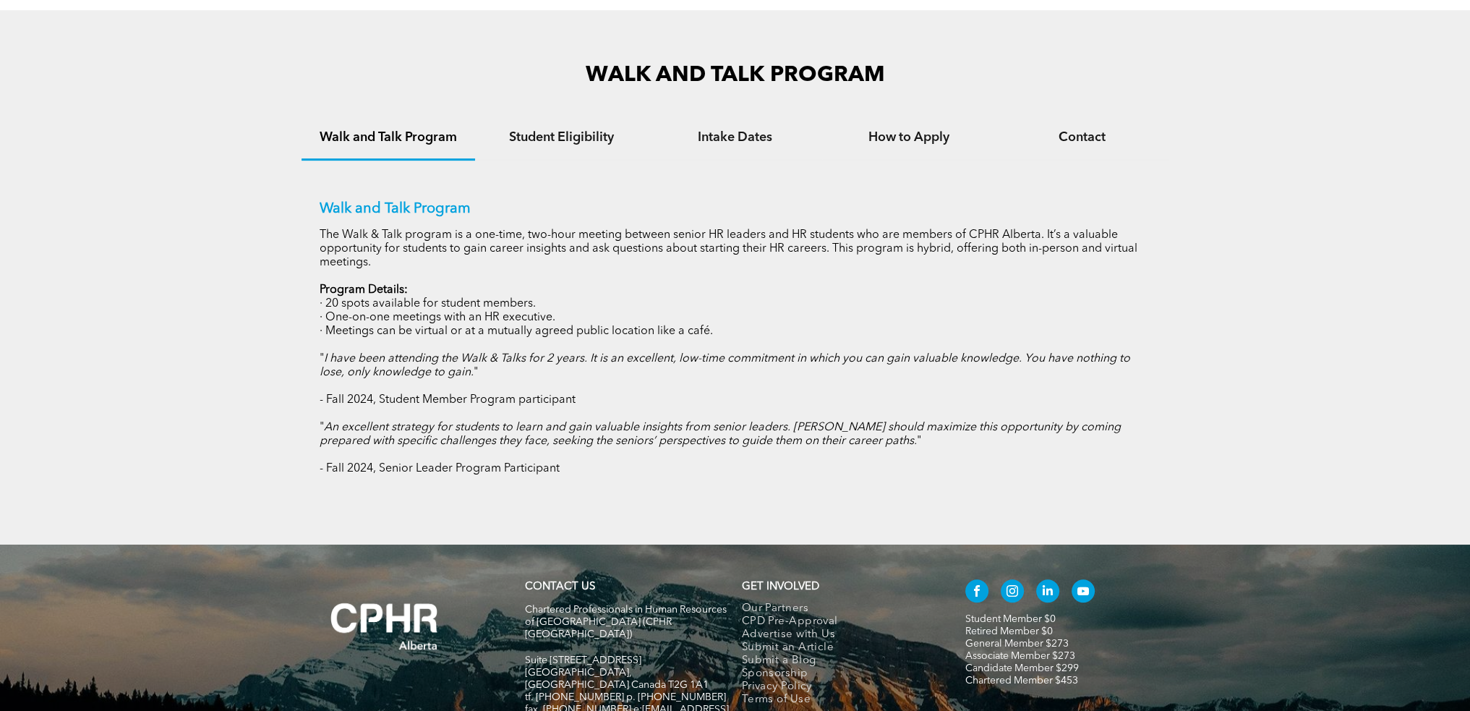
scroll to position [1074, 0]
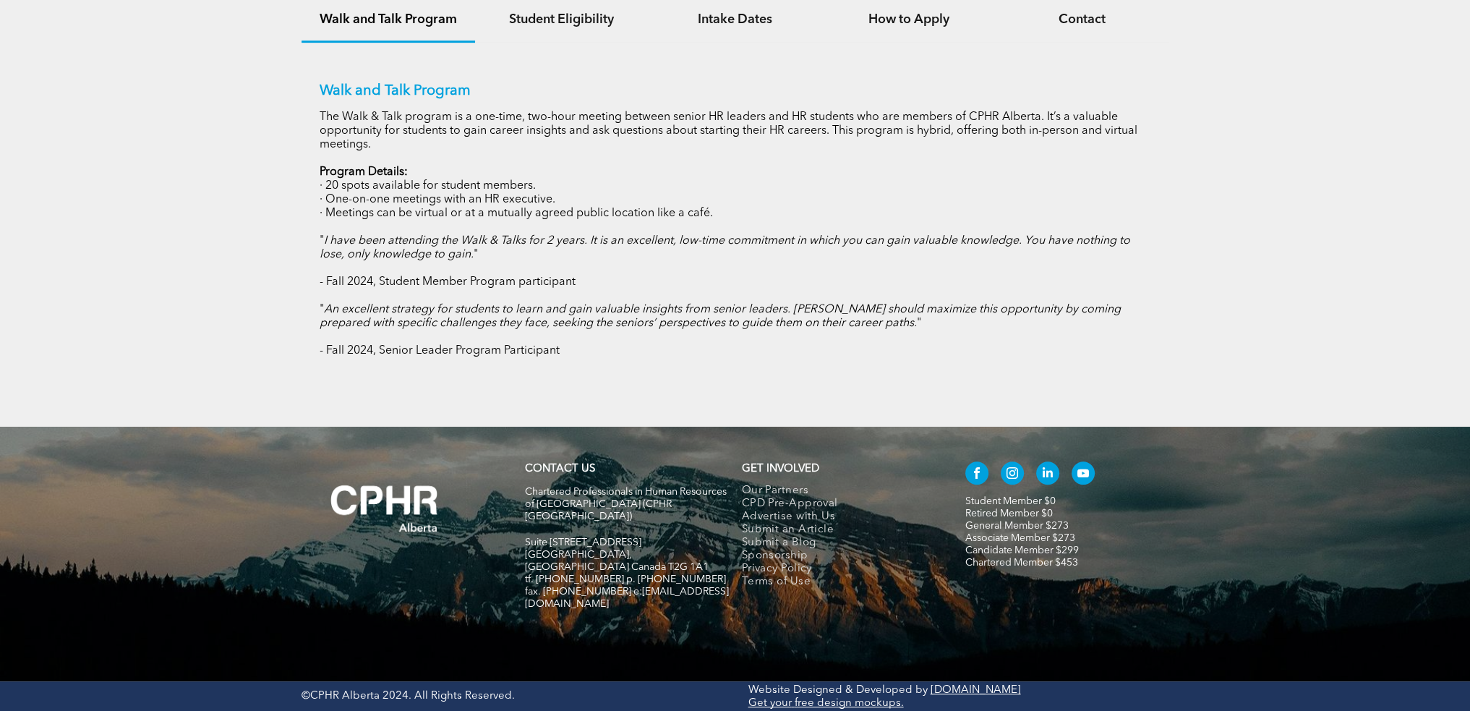
click at [812, 464] on link "Student Member $0" at bounding box center [1011, 501] width 90 height 10
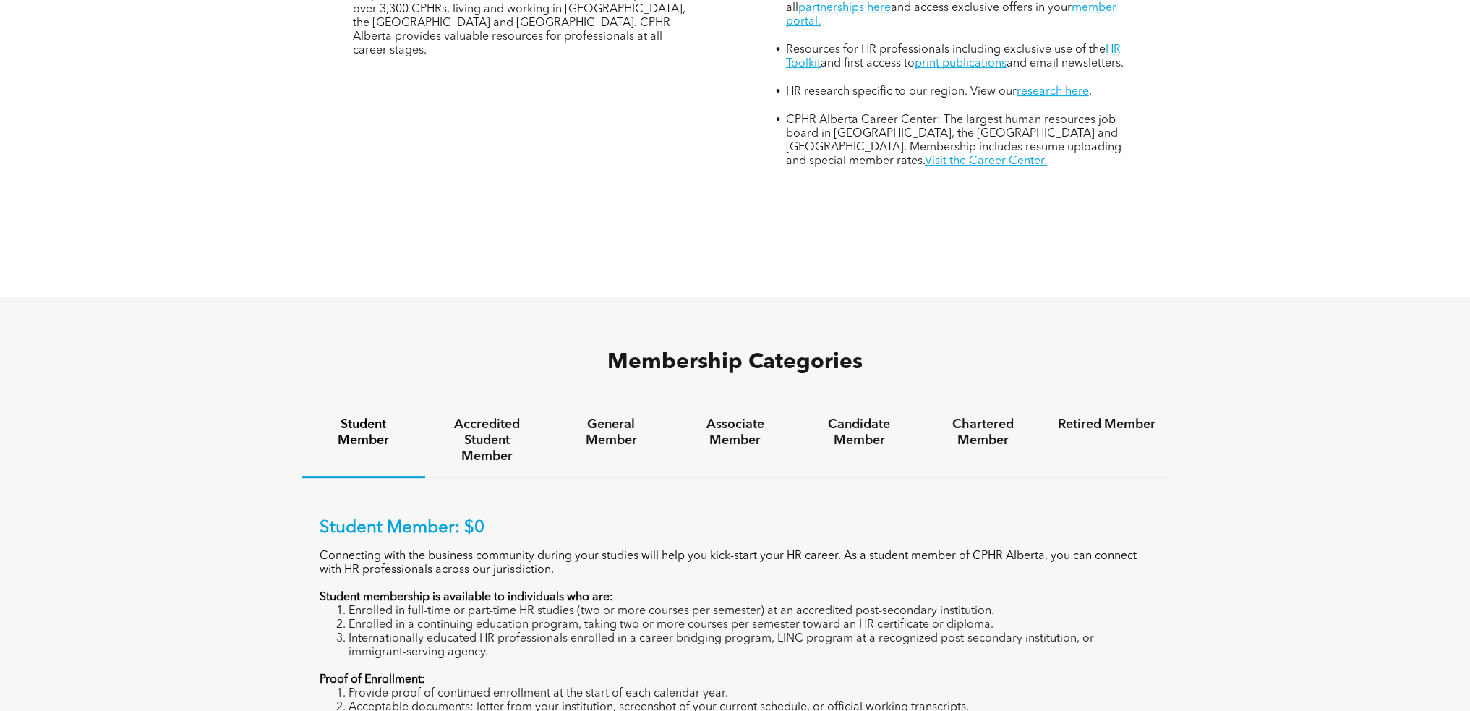
scroll to position [796, 0]
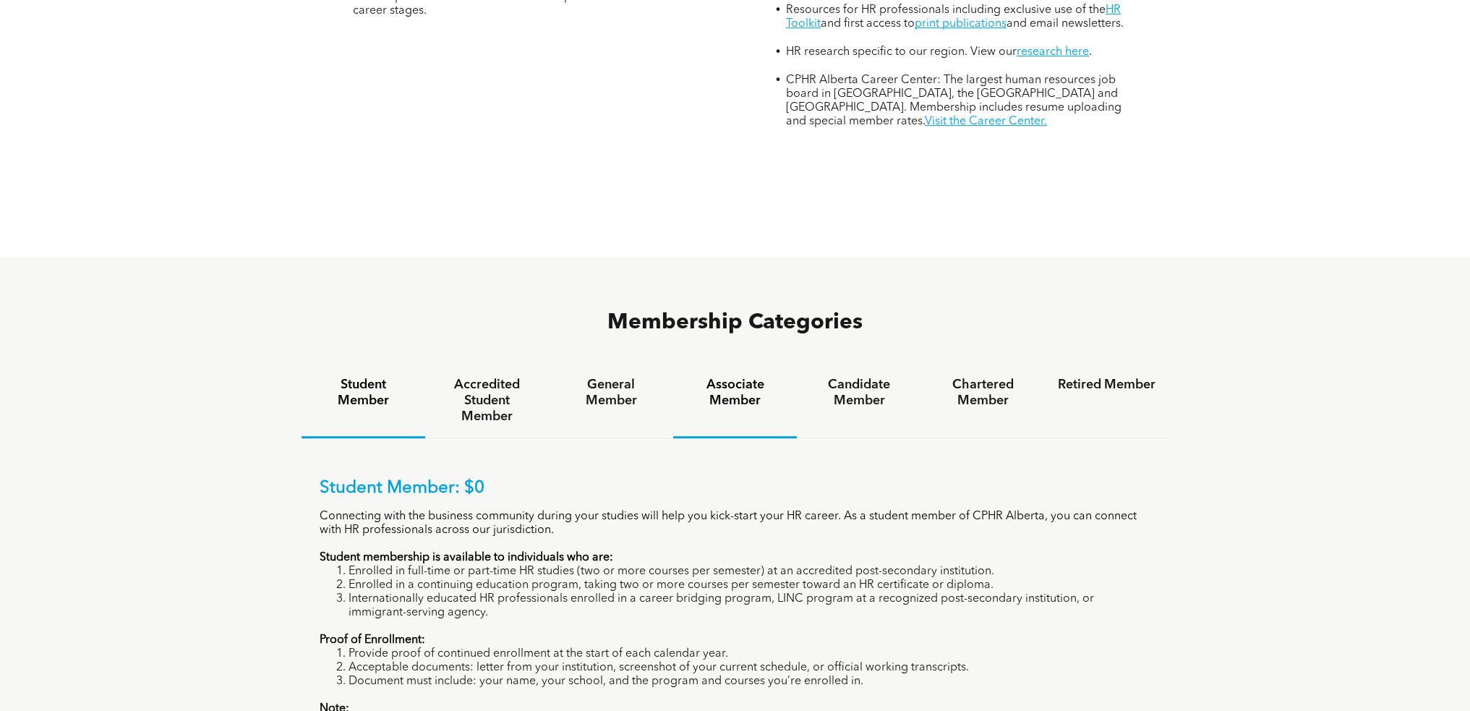
click at [724, 377] on h4 "Associate Member" at bounding box center [735, 393] width 98 height 32
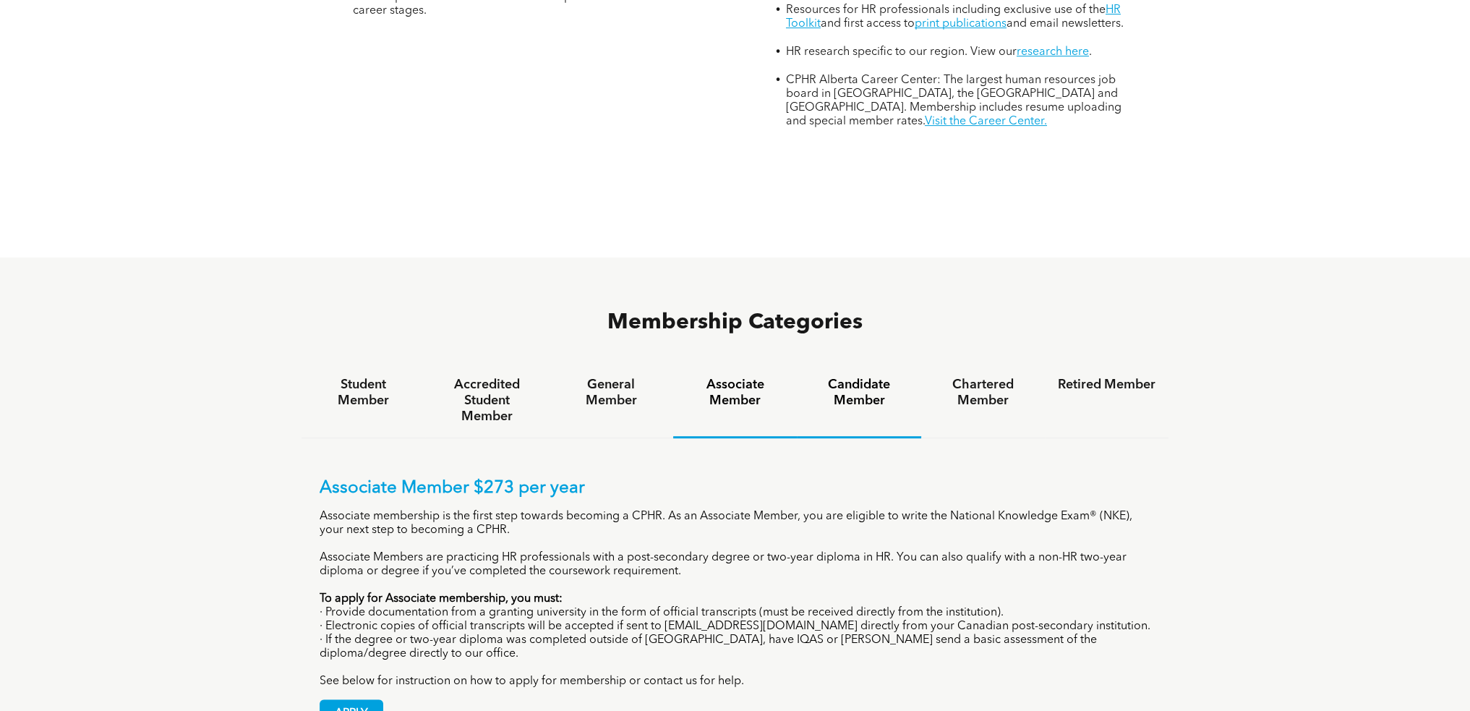
click at [873, 377] on h4 "Candidate Member" at bounding box center [859, 393] width 98 height 32
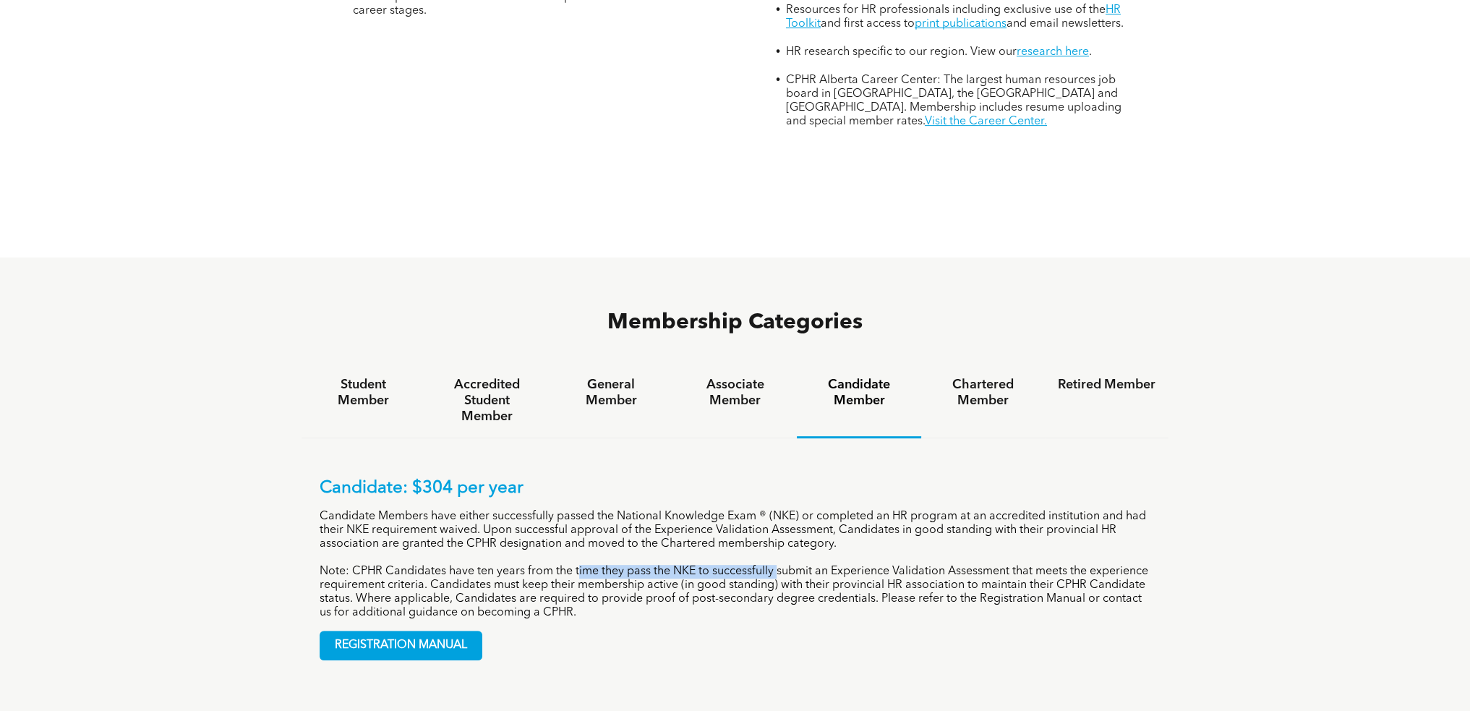
drag, startPoint x: 576, startPoint y: 504, endPoint x: 778, endPoint y: 511, distance: 201.9
click at [778, 565] on p "Note: CPHR Candidates have ten years from the time they pass the NKE to success…" at bounding box center [736, 592] width 832 height 55
click at [900, 565] on p "Note: CPHR Candidates have ten years from the time they pass the NKE to success…" at bounding box center [736, 592] width 832 height 55
click at [991, 364] on div "Chartered Member" at bounding box center [983, 401] width 124 height 74
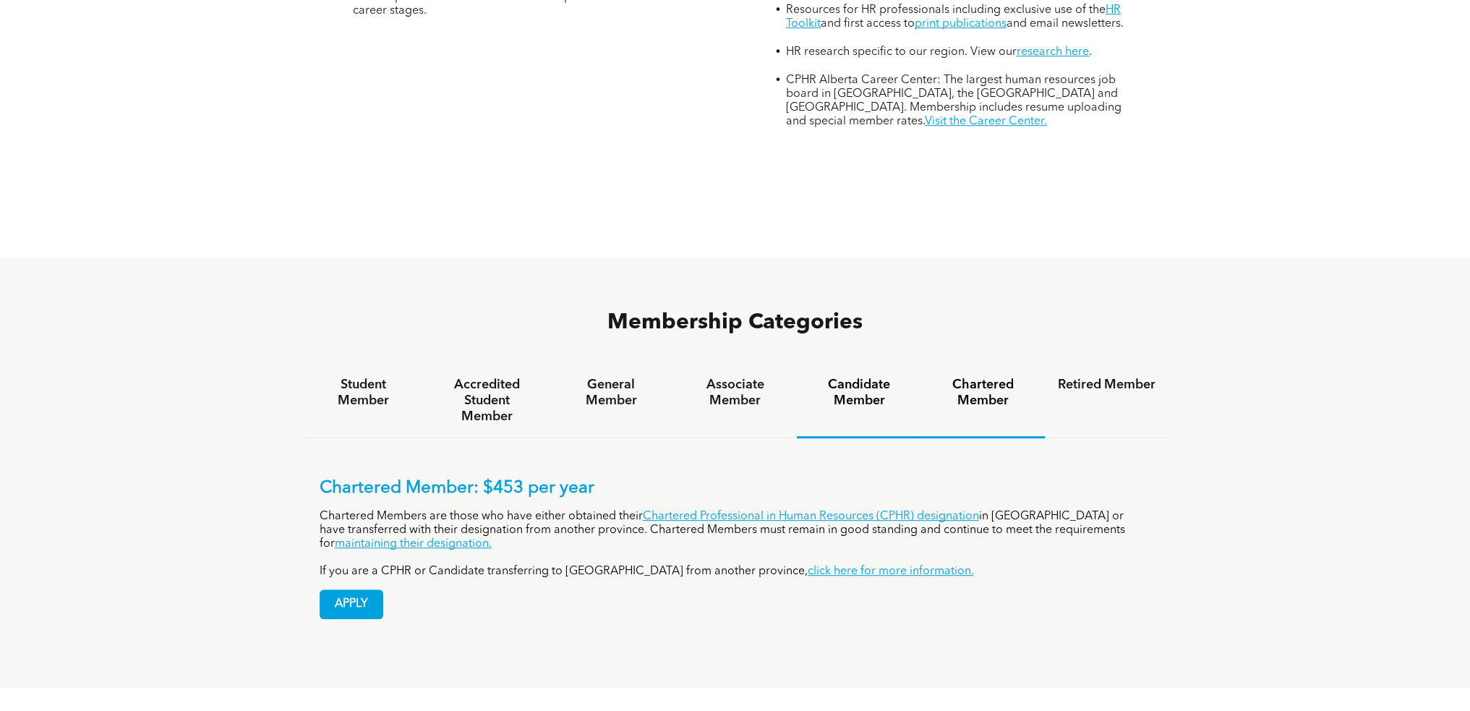
click at [877, 377] on h4 "Candidate Member" at bounding box center [859, 393] width 98 height 32
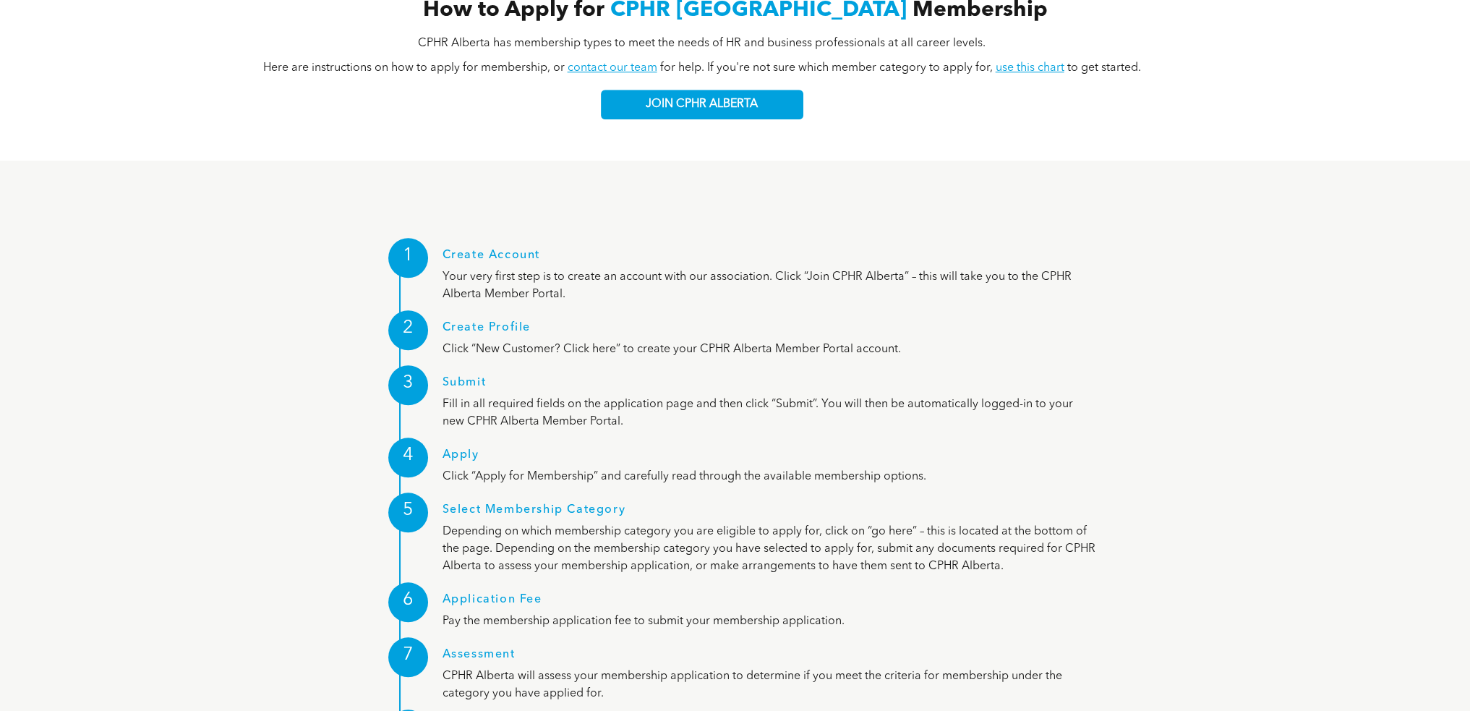
scroll to position [1808, 0]
